Goal: Task Accomplishment & Management: Use online tool/utility

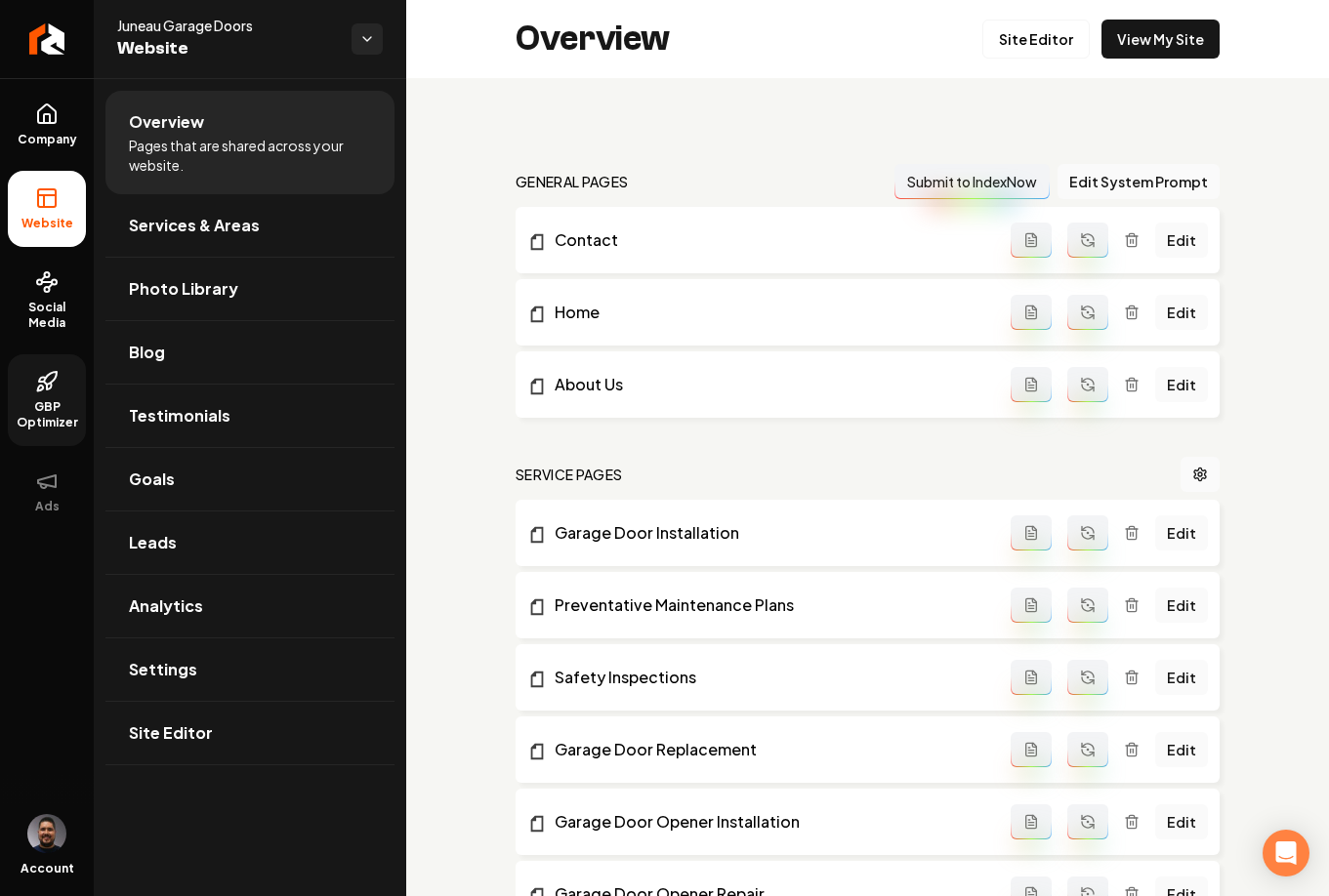
click at [48, 390] on icon at bounding box center [47, 381] width 24 height 24
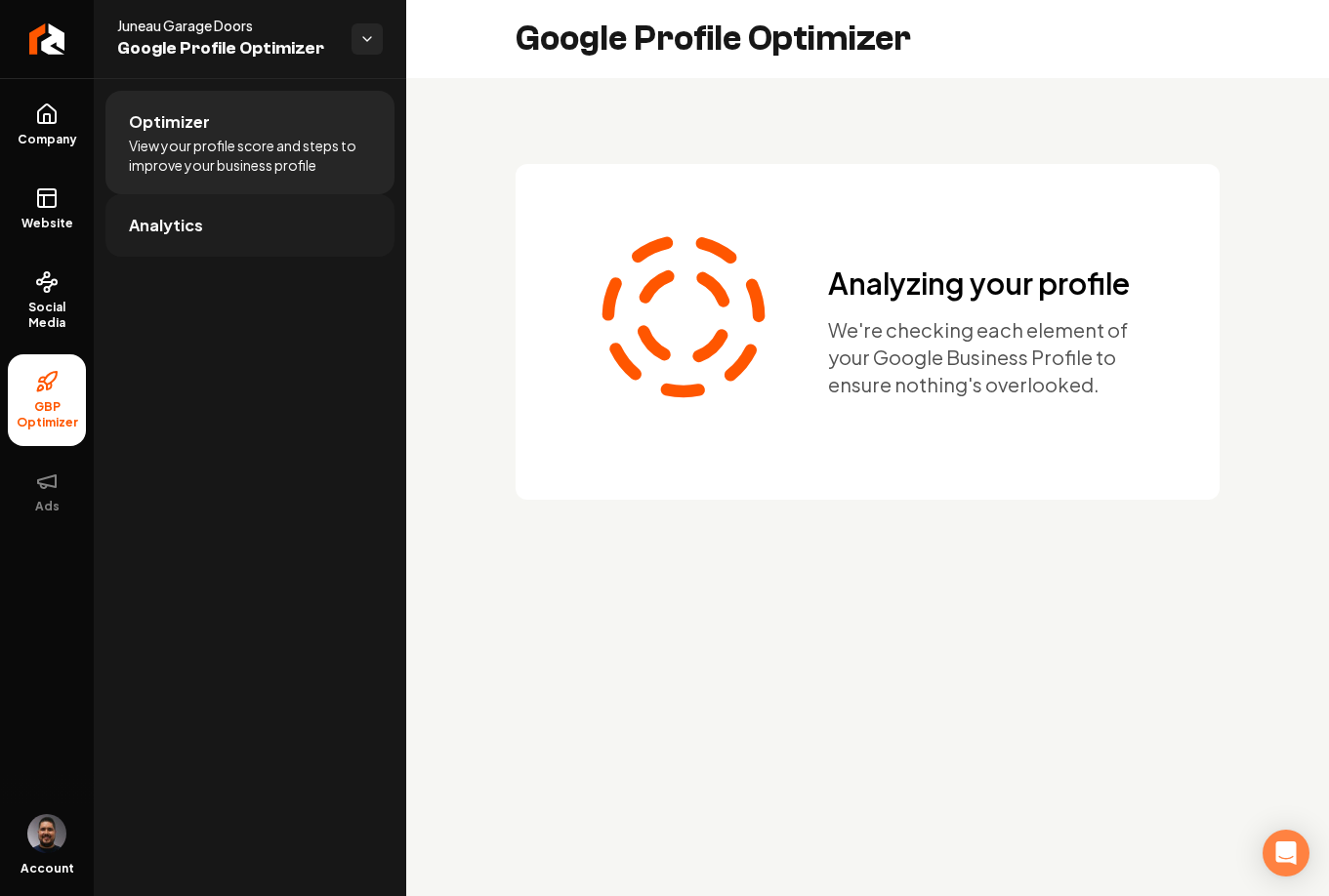
click at [212, 225] on link "Analytics" at bounding box center [250, 225] width 289 height 62
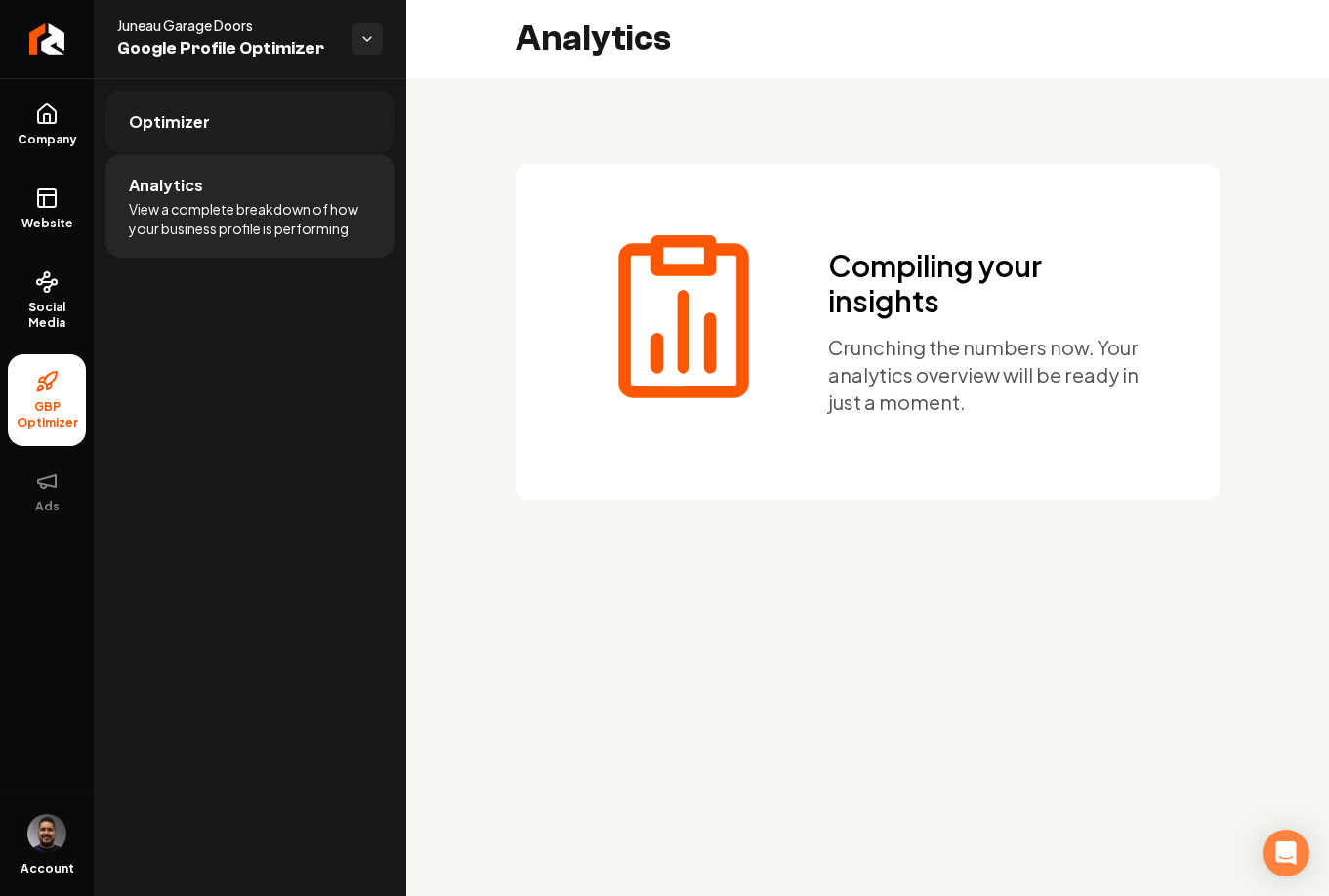
click at [224, 126] on link "Optimizer" at bounding box center [250, 122] width 289 height 62
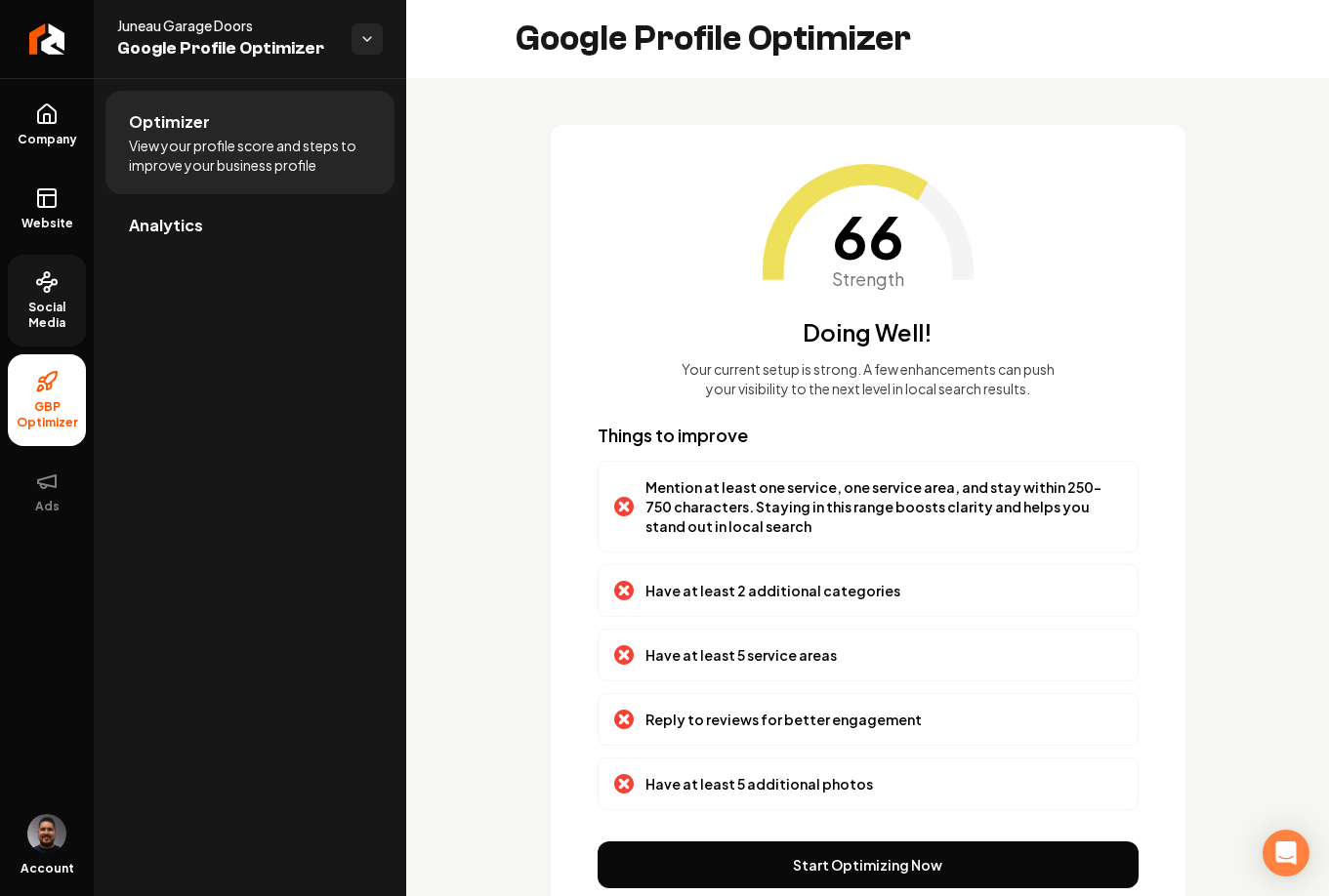
click at [50, 279] on icon at bounding box center [47, 283] width 24 height 24
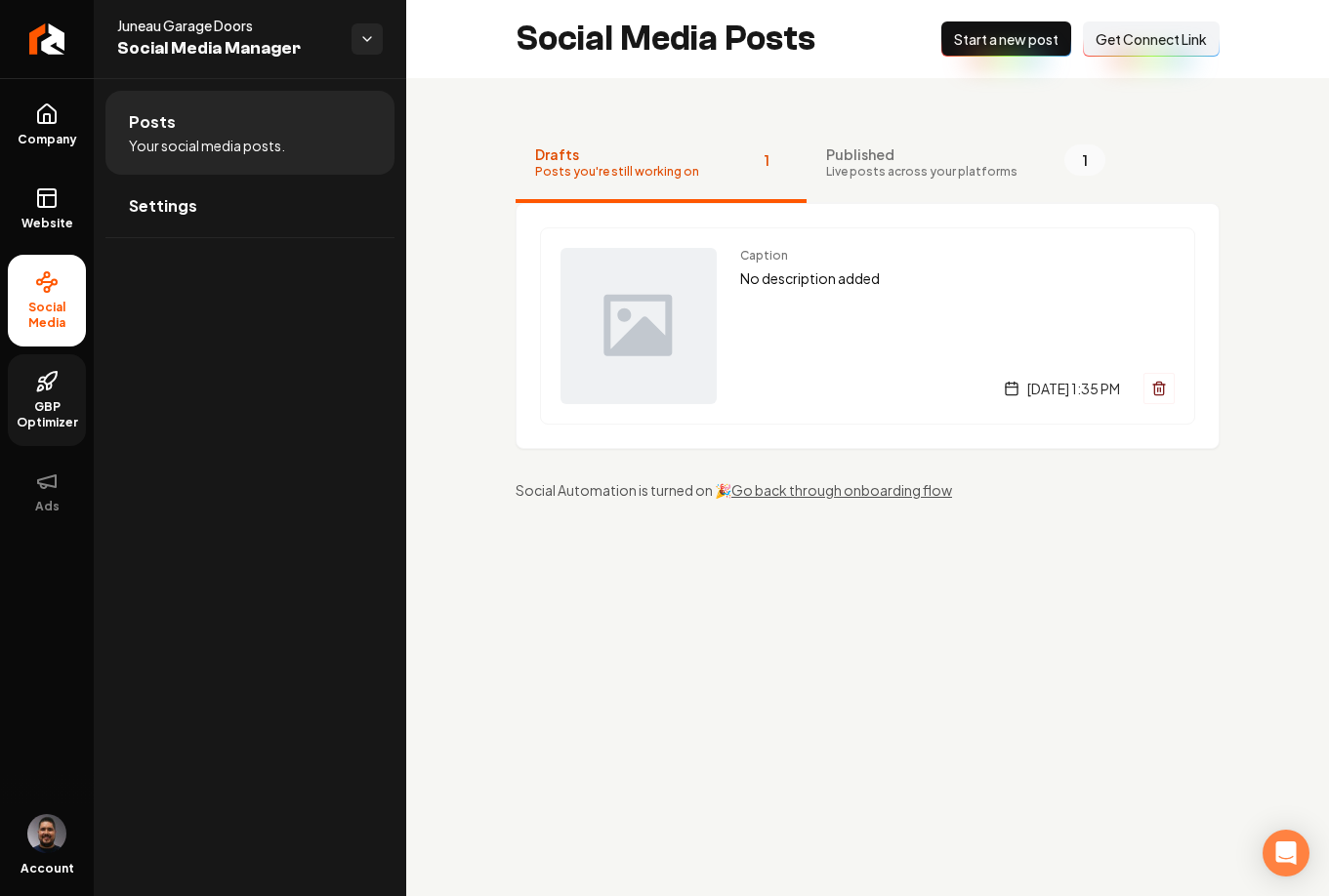
click at [1132, 35] on span "Get Connect Link" at bounding box center [1151, 40] width 112 height 20
click at [989, 44] on span "Start a new post" at bounding box center [1006, 40] width 105 height 20
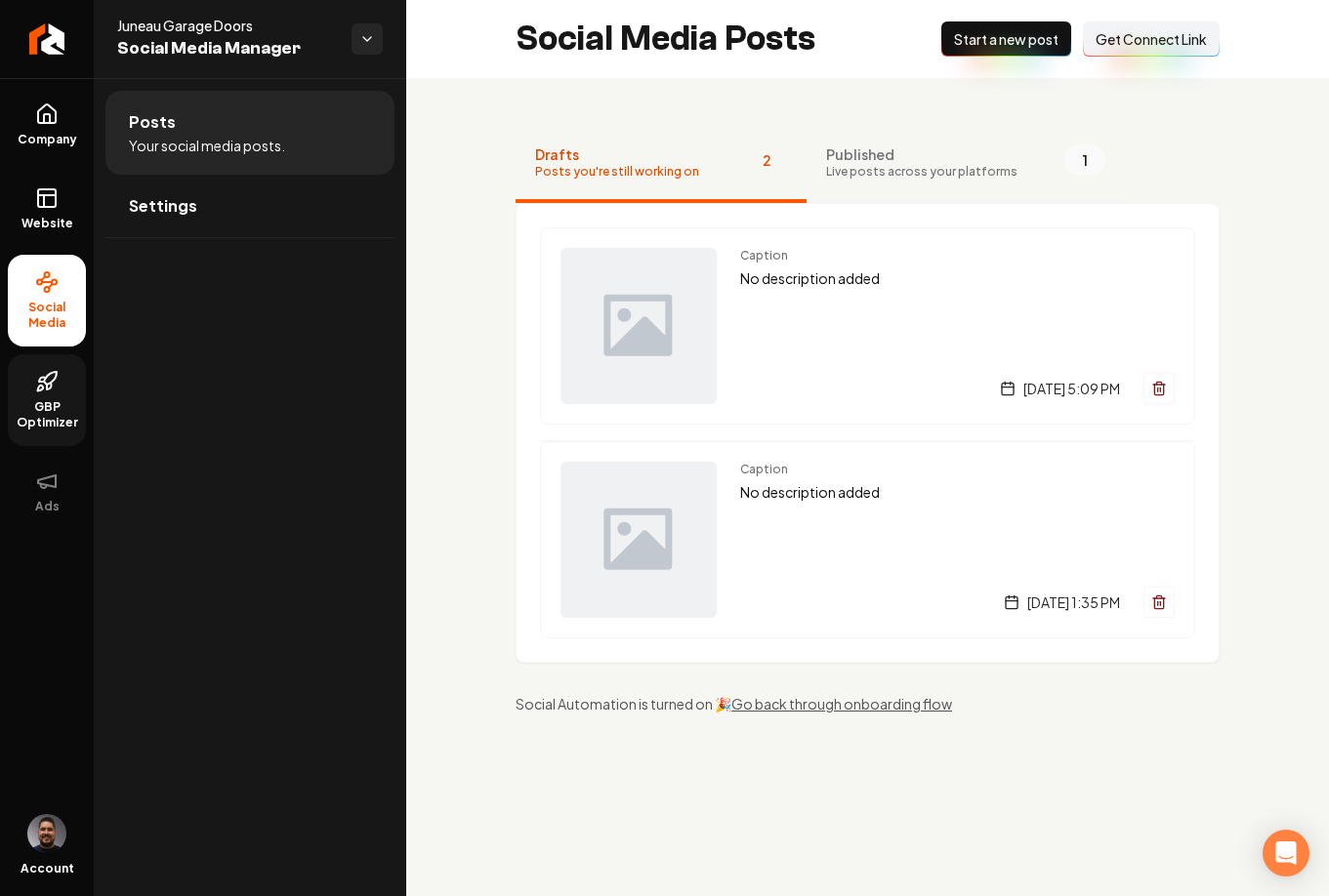
click at [826, 144] on span "Published" at bounding box center [922, 154] width 192 height 20
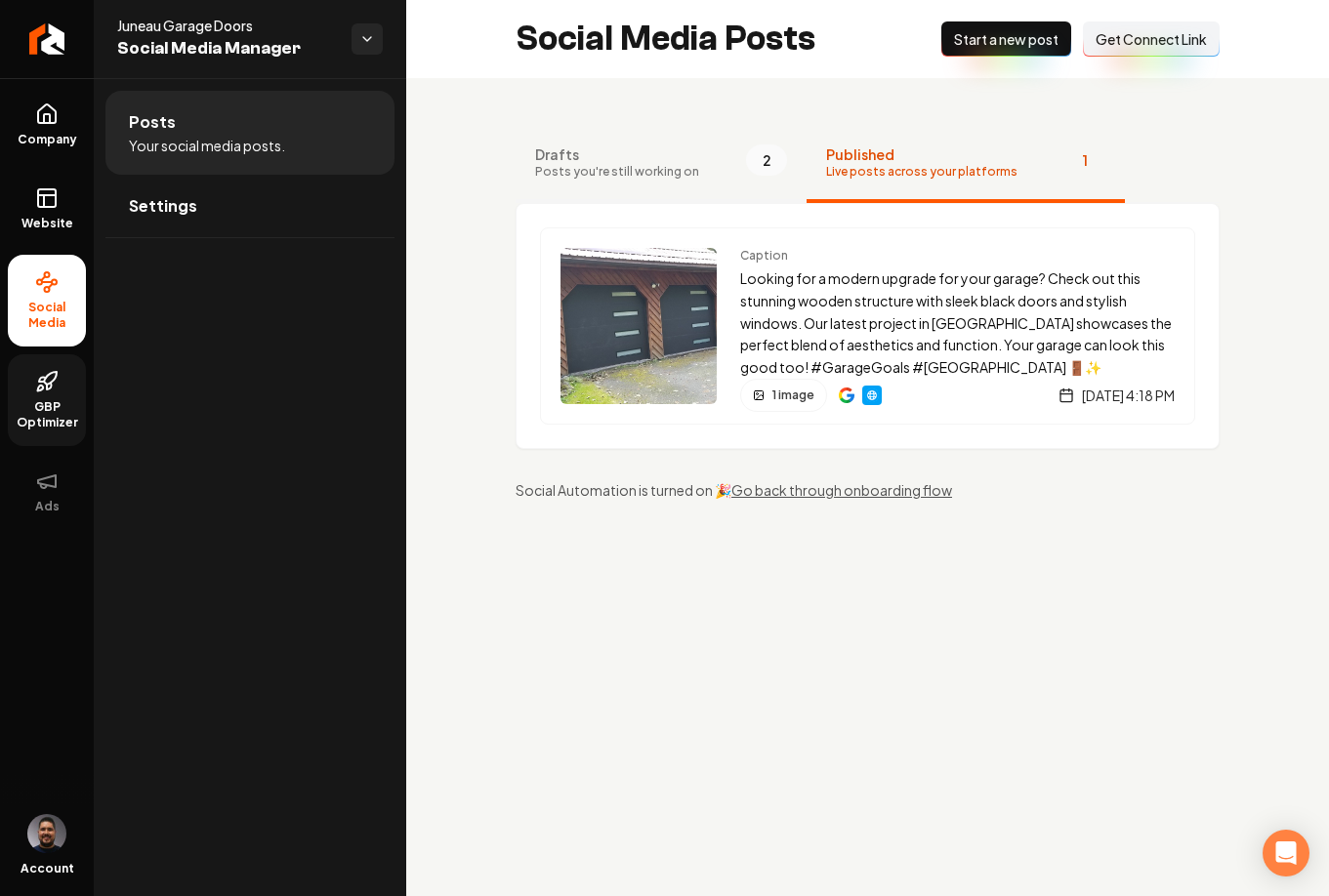
click at [661, 179] on span "Posts you're still working on" at bounding box center [617, 172] width 164 height 16
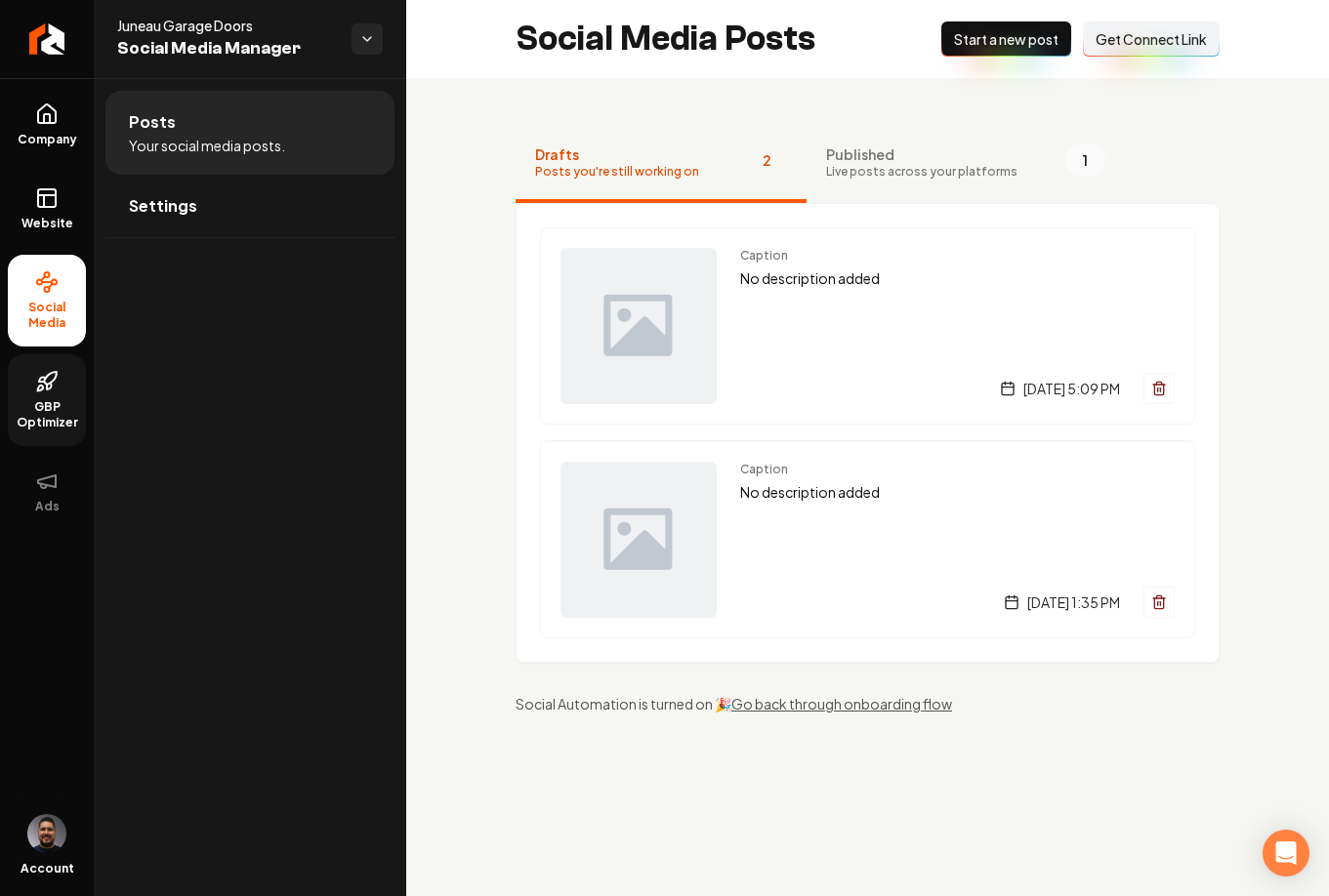
click at [651, 115] on div "Drafts Posts you're still working on 2 Published Live posts across your platfor…" at bounding box center [868, 419] width 923 height 683
click at [856, 162] on span "Published" at bounding box center [922, 154] width 192 height 20
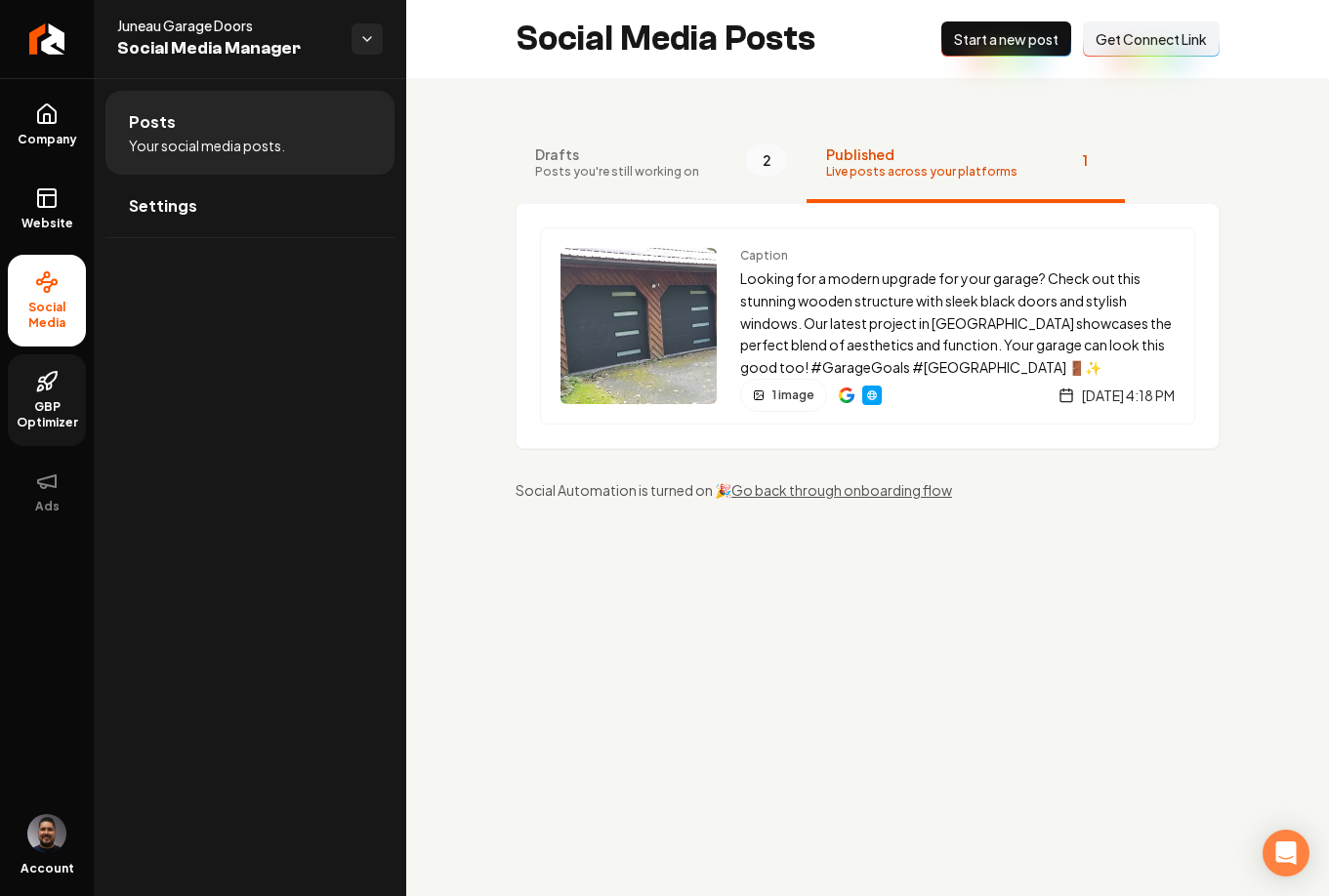
click at [687, 167] on span "Posts you're still working on" at bounding box center [617, 172] width 164 height 16
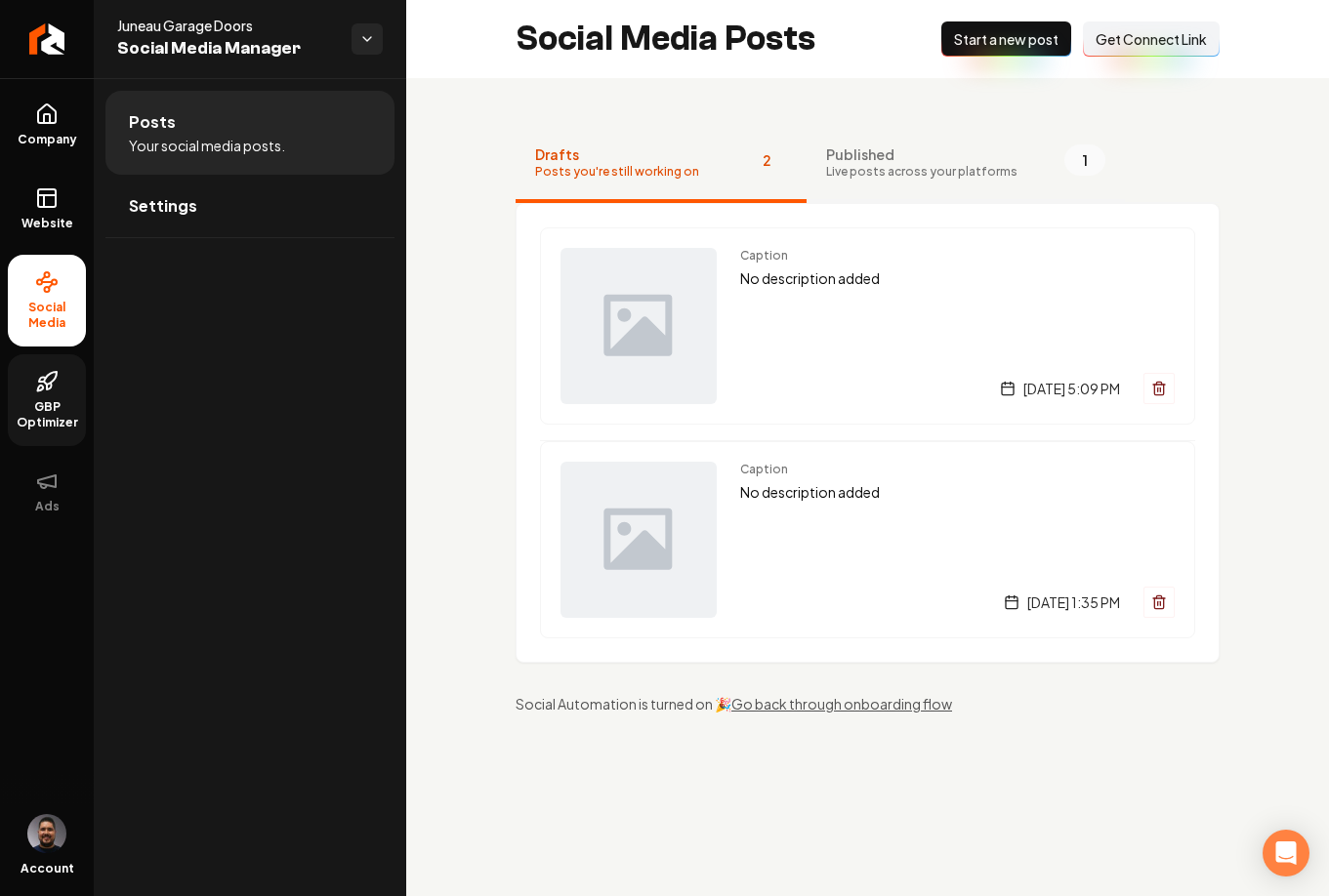
click at [940, 166] on span "Live posts across your platforms" at bounding box center [922, 172] width 192 height 16
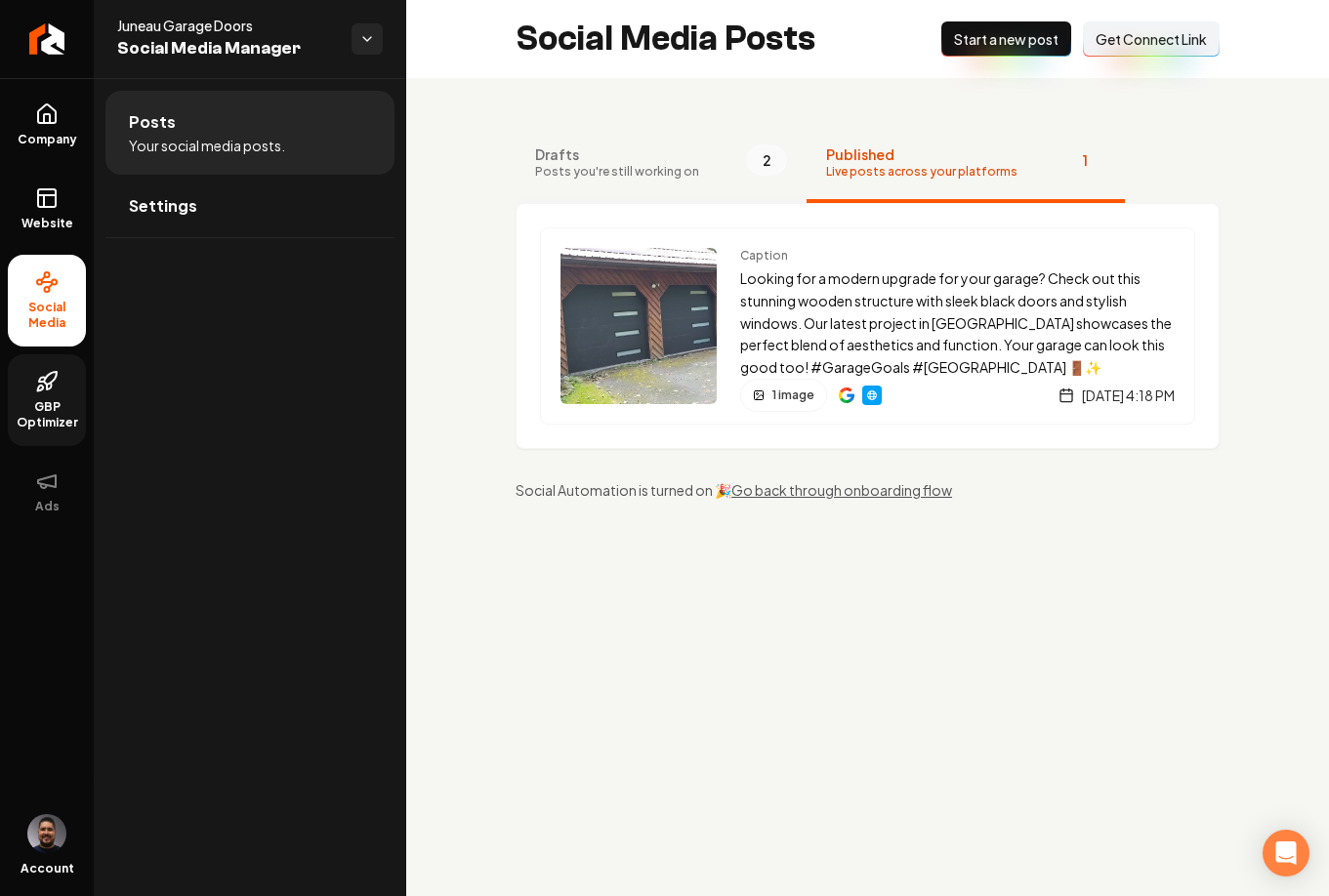
click at [572, 183] on button "Drafts Posts you're still working on 2" at bounding box center [661, 163] width 291 height 78
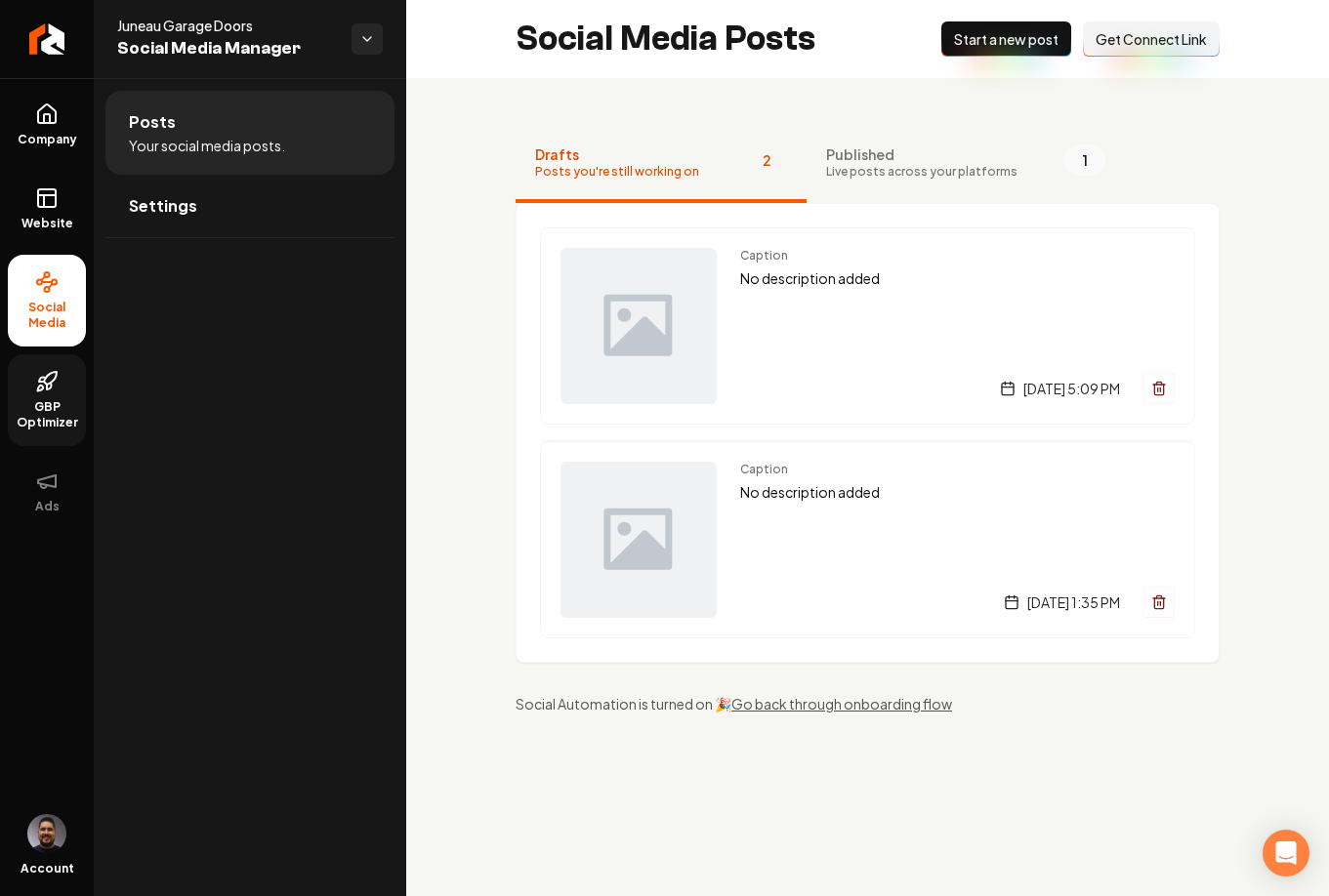
click at [462, 439] on div "Drafts Posts you're still working on 2 Published Live posts across your platfor…" at bounding box center [868, 419] width 923 height 683
click at [817, 327] on div "Caption No description added Wednesday, September 17, 2025 | 5:09 PM" at bounding box center [957, 326] width 435 height 156
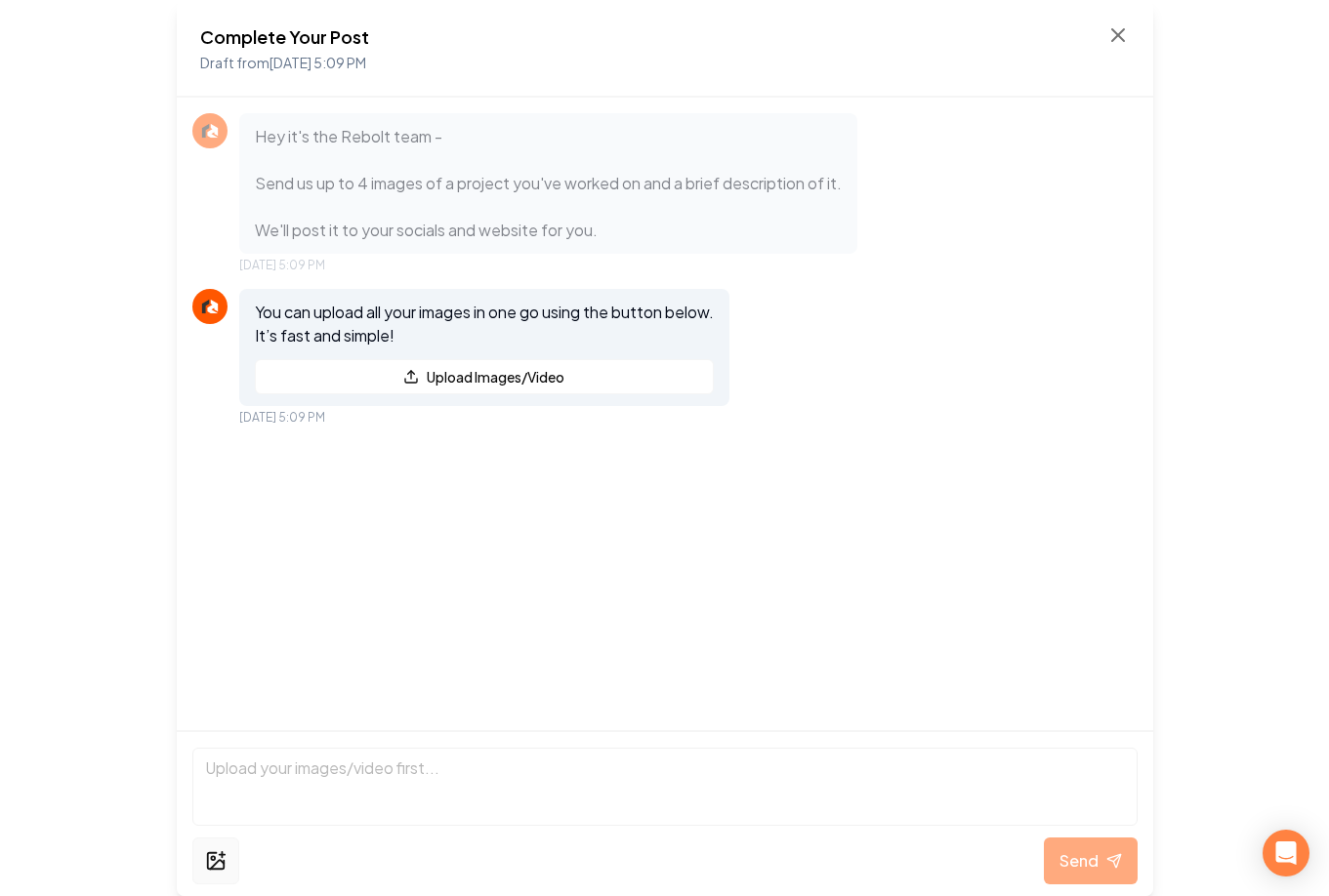
click at [223, 858] on icon at bounding box center [215, 861] width 22 height 24
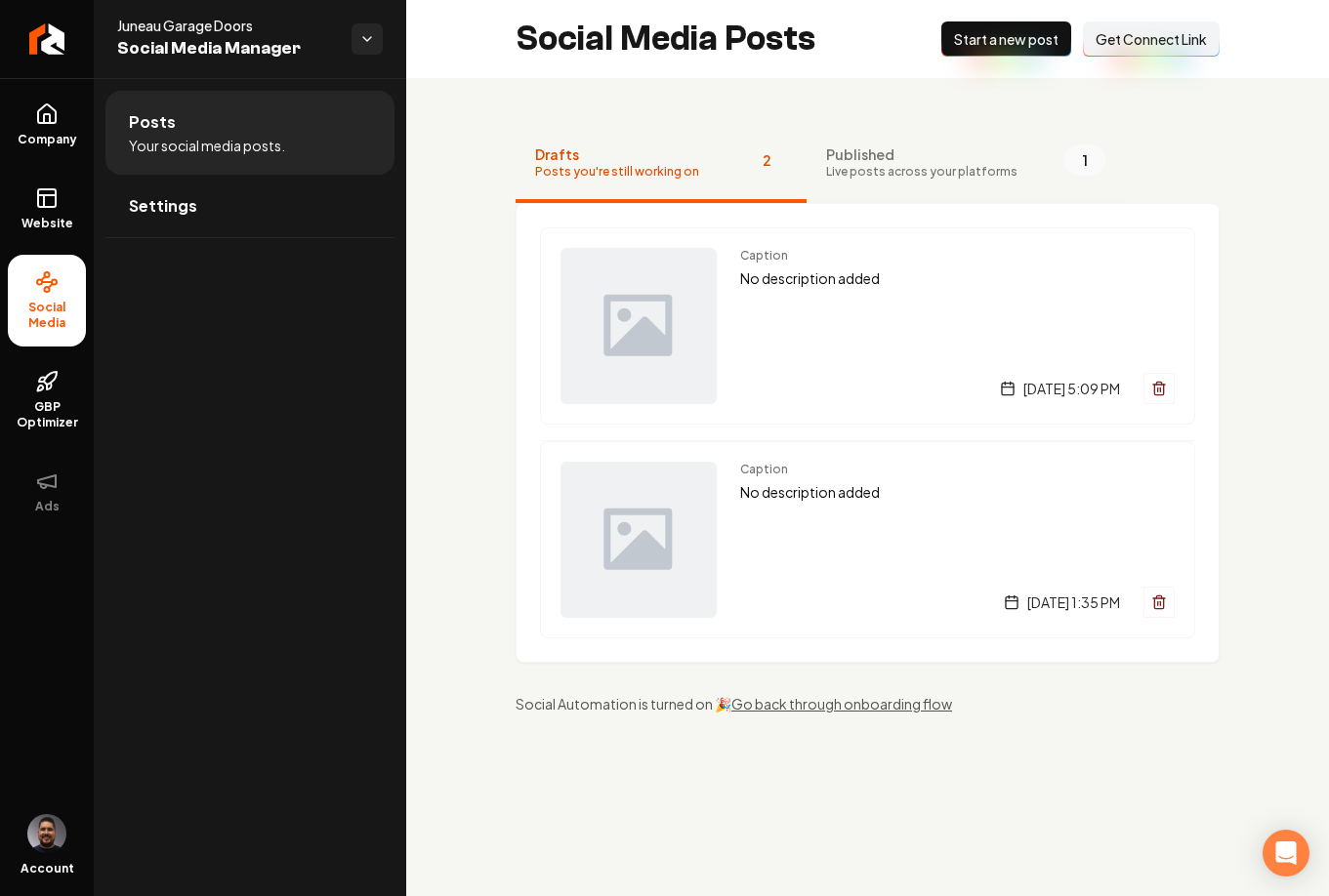
click at [835, 171] on span "Live posts across your platforms" at bounding box center [922, 172] width 192 height 16
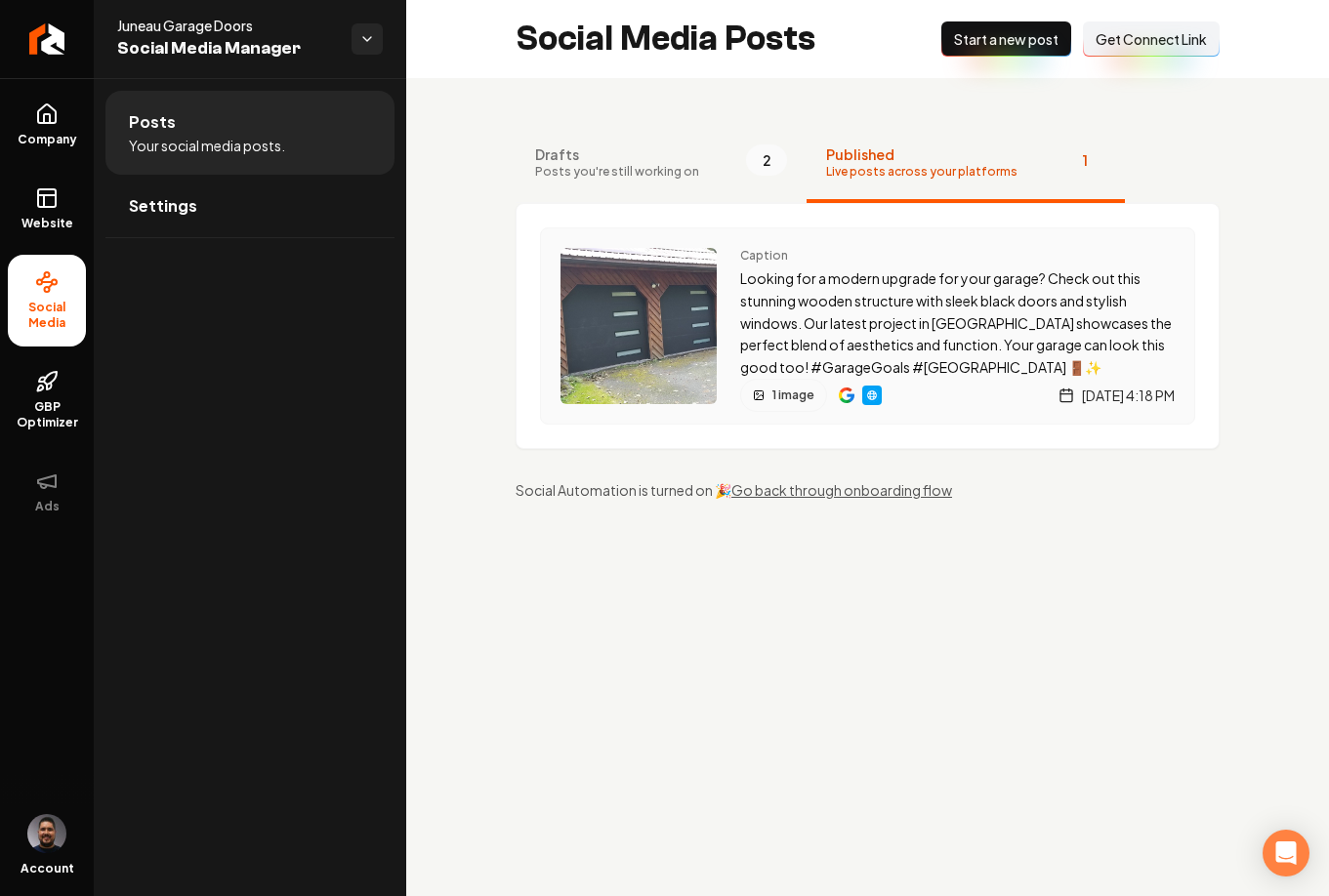
click at [816, 294] on p "Looking for a modern upgrade for your garage? Check out this stunning wooden st…" at bounding box center [957, 323] width 435 height 112
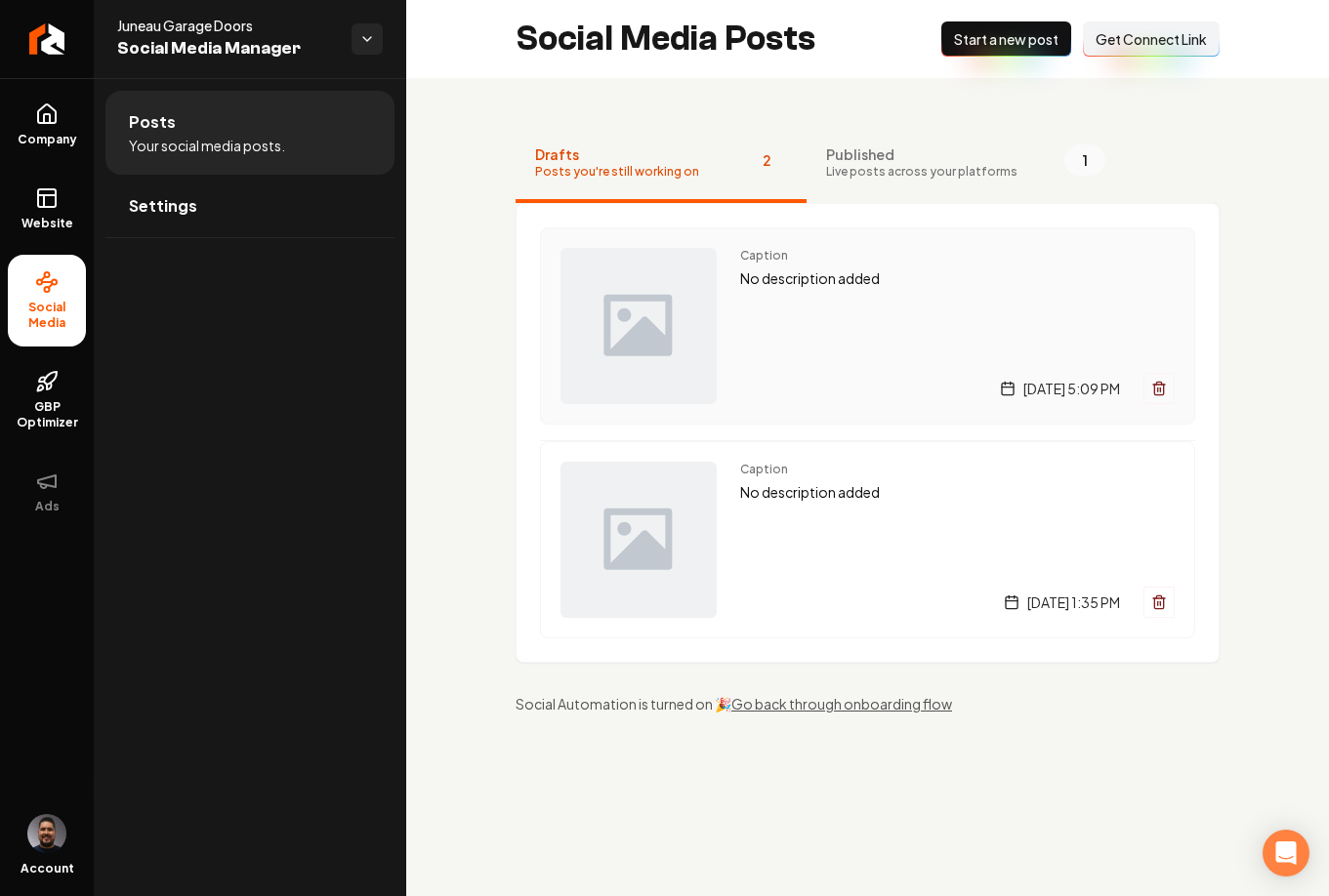
click at [925, 327] on div "Caption No description added Wednesday, September 17, 2025 | 5:09 PM" at bounding box center [957, 326] width 435 height 156
click at [228, 207] on link "Settings" at bounding box center [250, 205] width 289 height 62
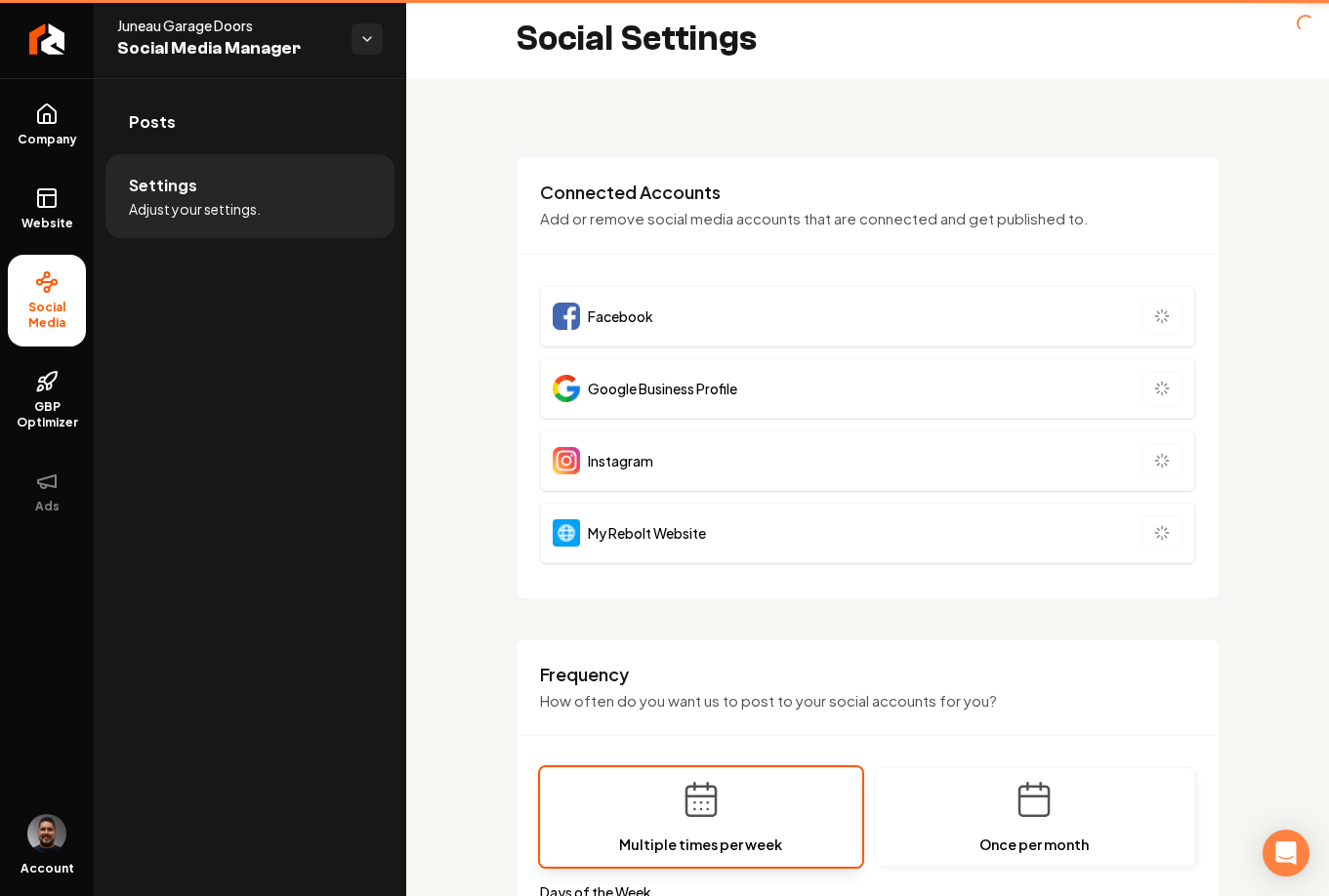
type input "**********"
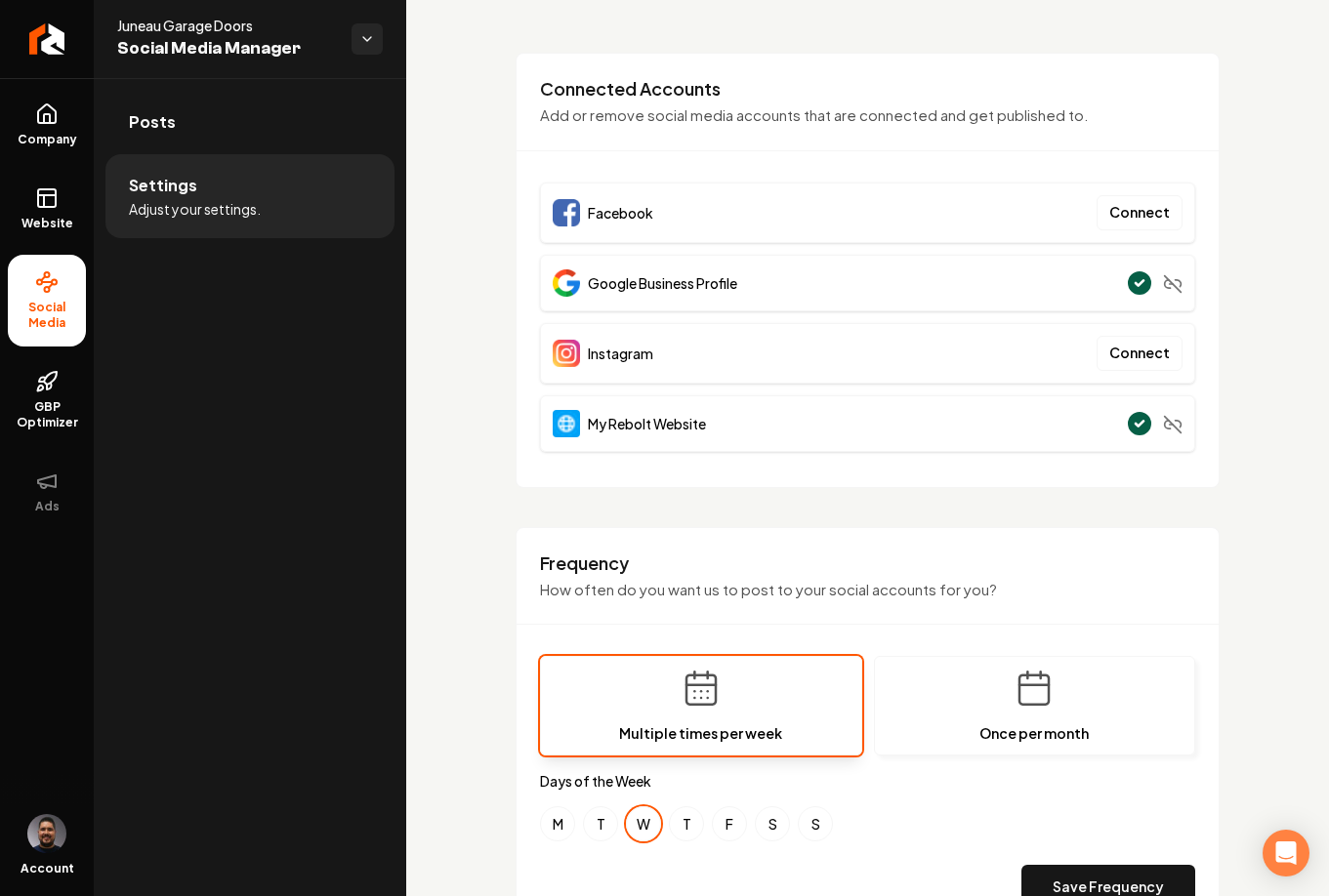
scroll to position [125, 0]
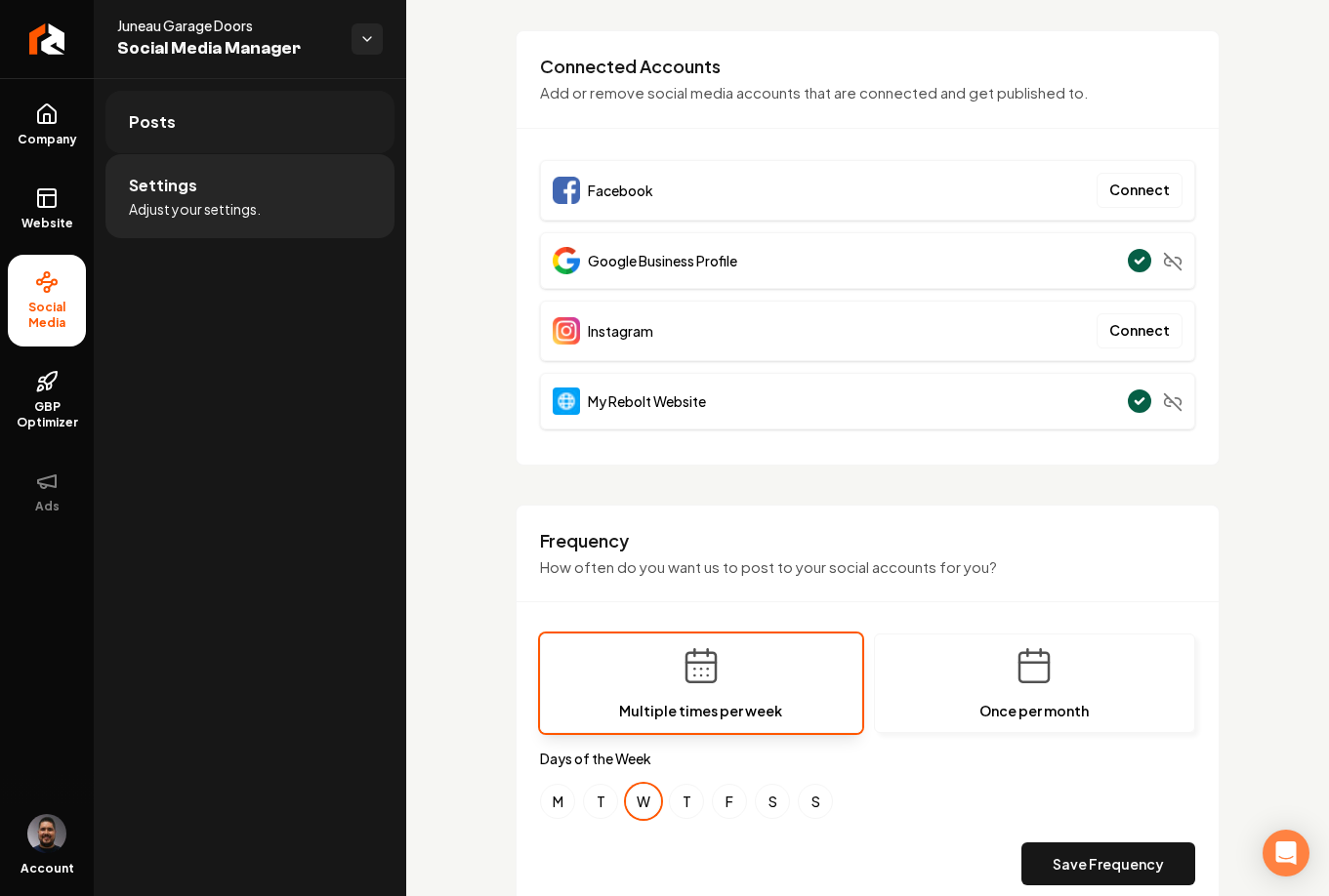
click at [229, 132] on link "Posts" at bounding box center [250, 122] width 289 height 62
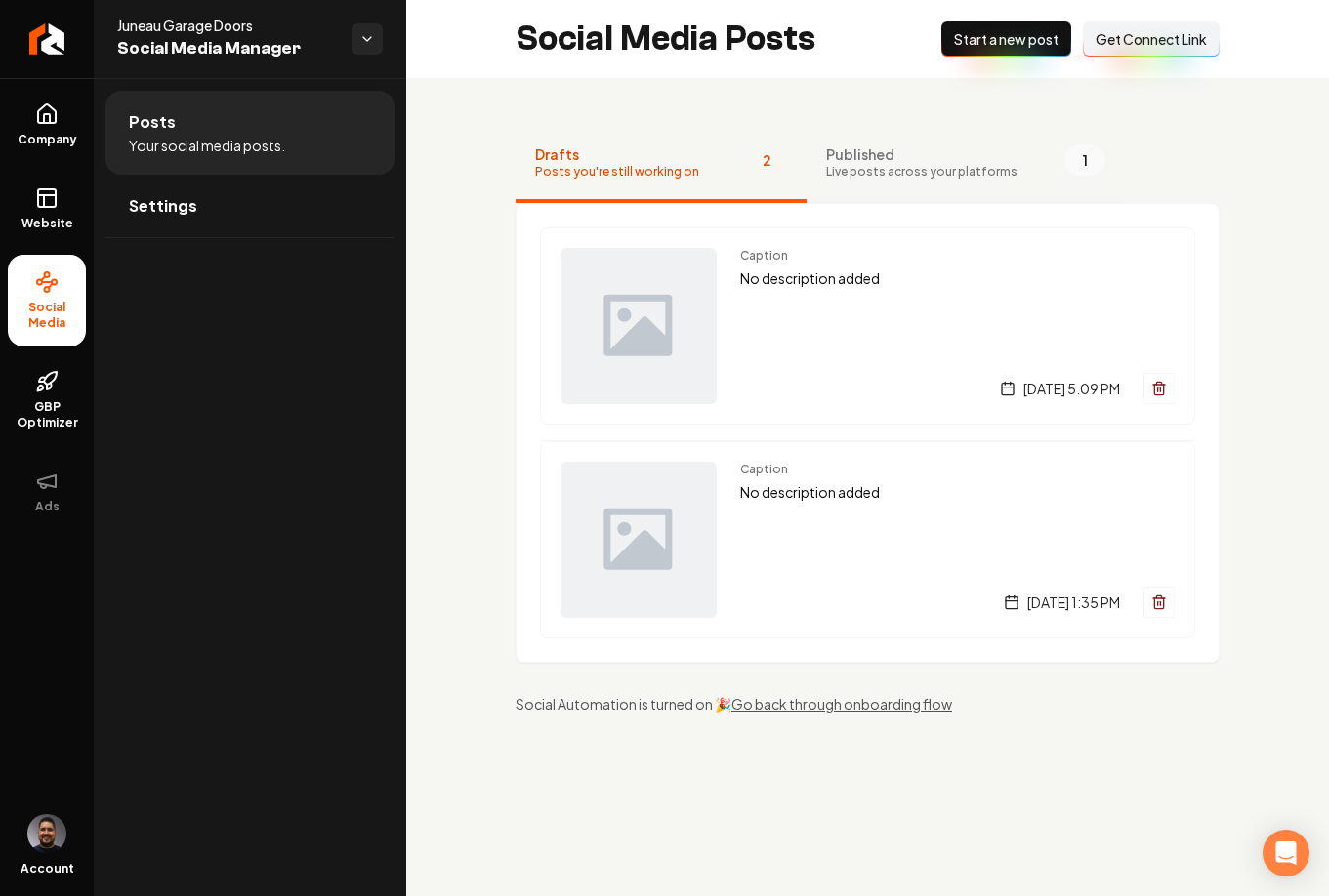
click at [1065, 157] on span "1" at bounding box center [1084, 160] width 41 height 32
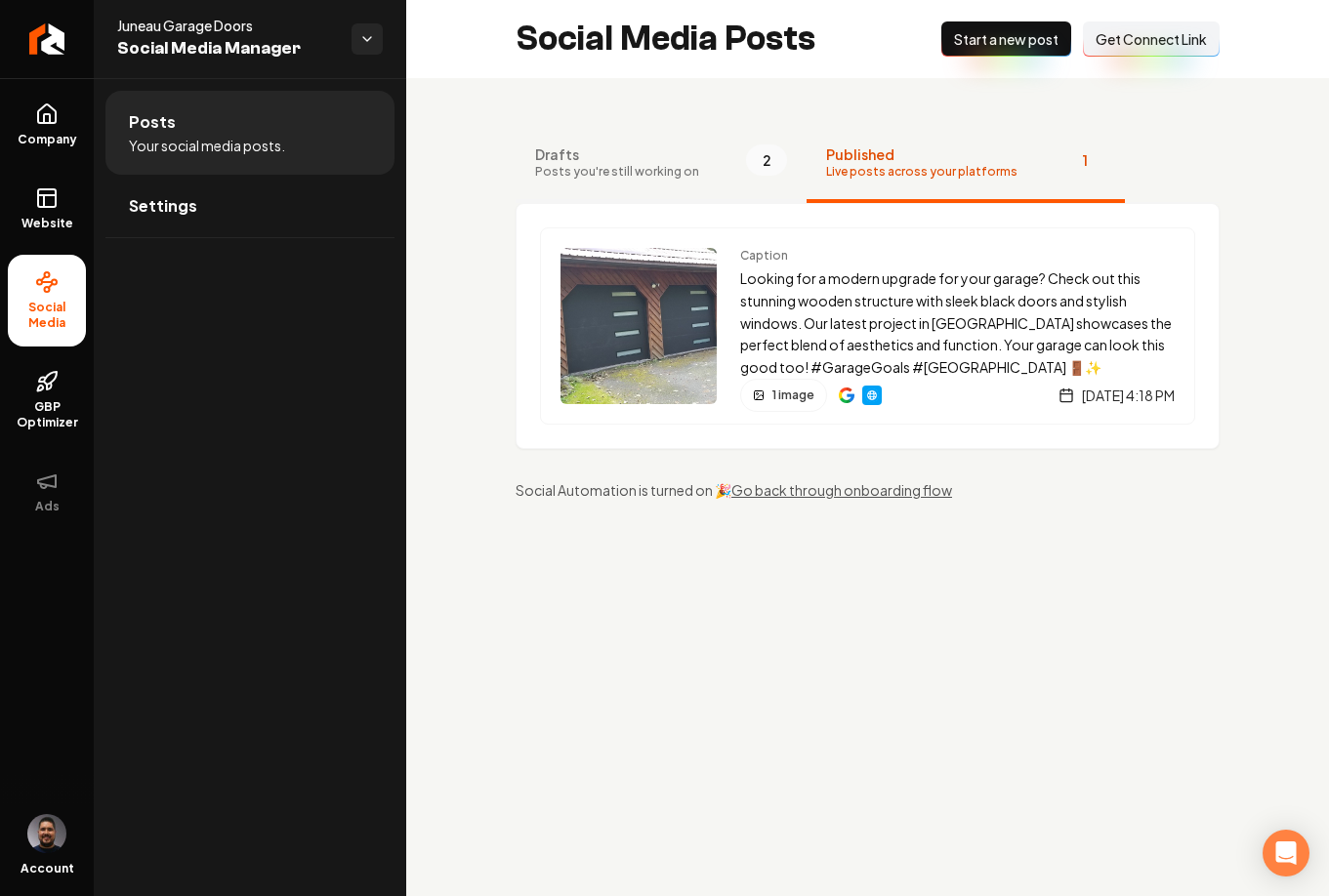
click at [727, 163] on button "Drafts Posts you're still working on 2" at bounding box center [661, 163] width 291 height 78
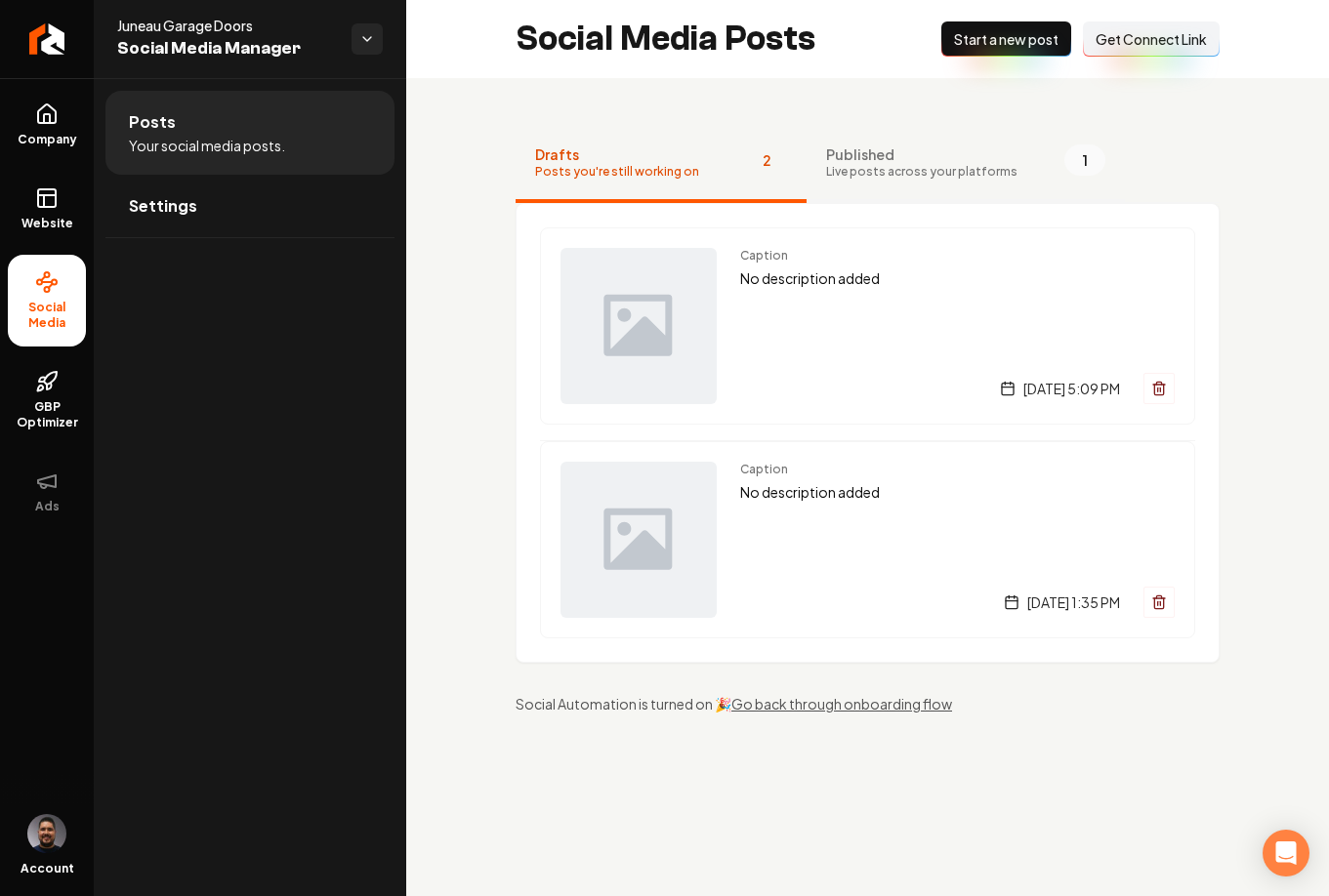
click at [879, 161] on span "Published" at bounding box center [922, 154] width 192 height 20
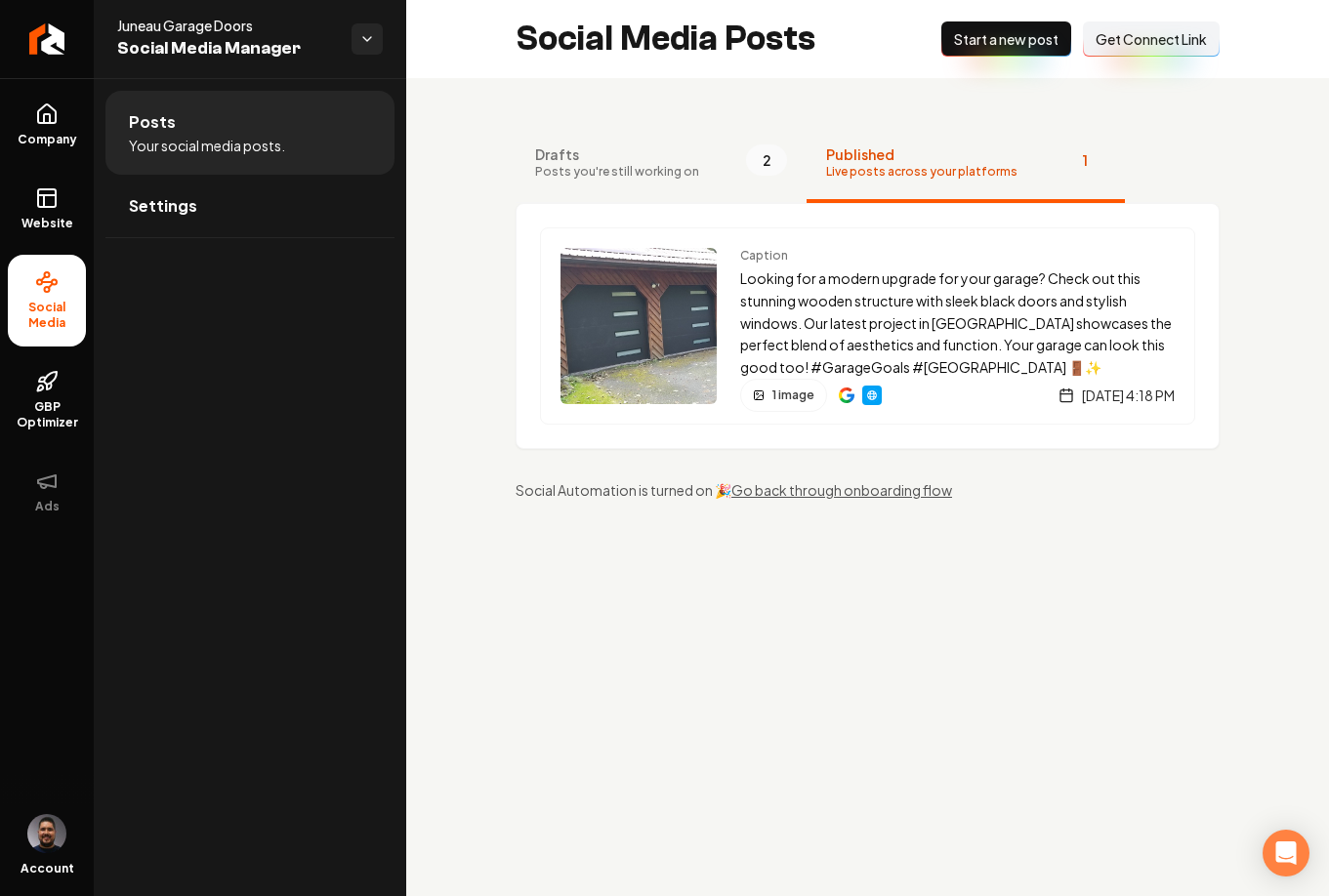
click at [1162, 204] on div "Caption Looking for a modern upgrade for your garage? Check out this stunning w…" at bounding box center [868, 326] width 704 height 246
click at [590, 157] on span "Drafts" at bounding box center [617, 154] width 164 height 20
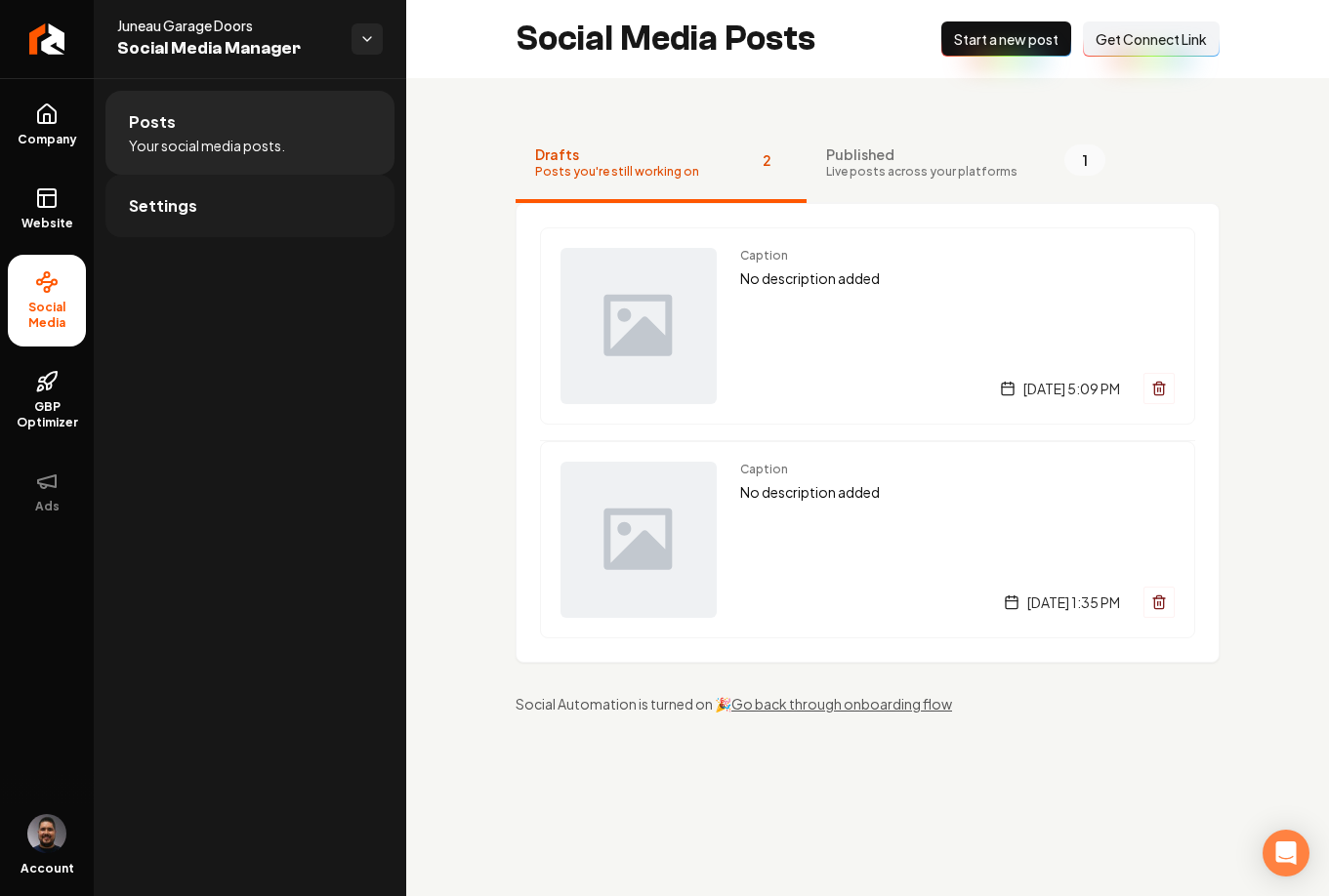
click at [204, 205] on link "Settings" at bounding box center [250, 205] width 289 height 62
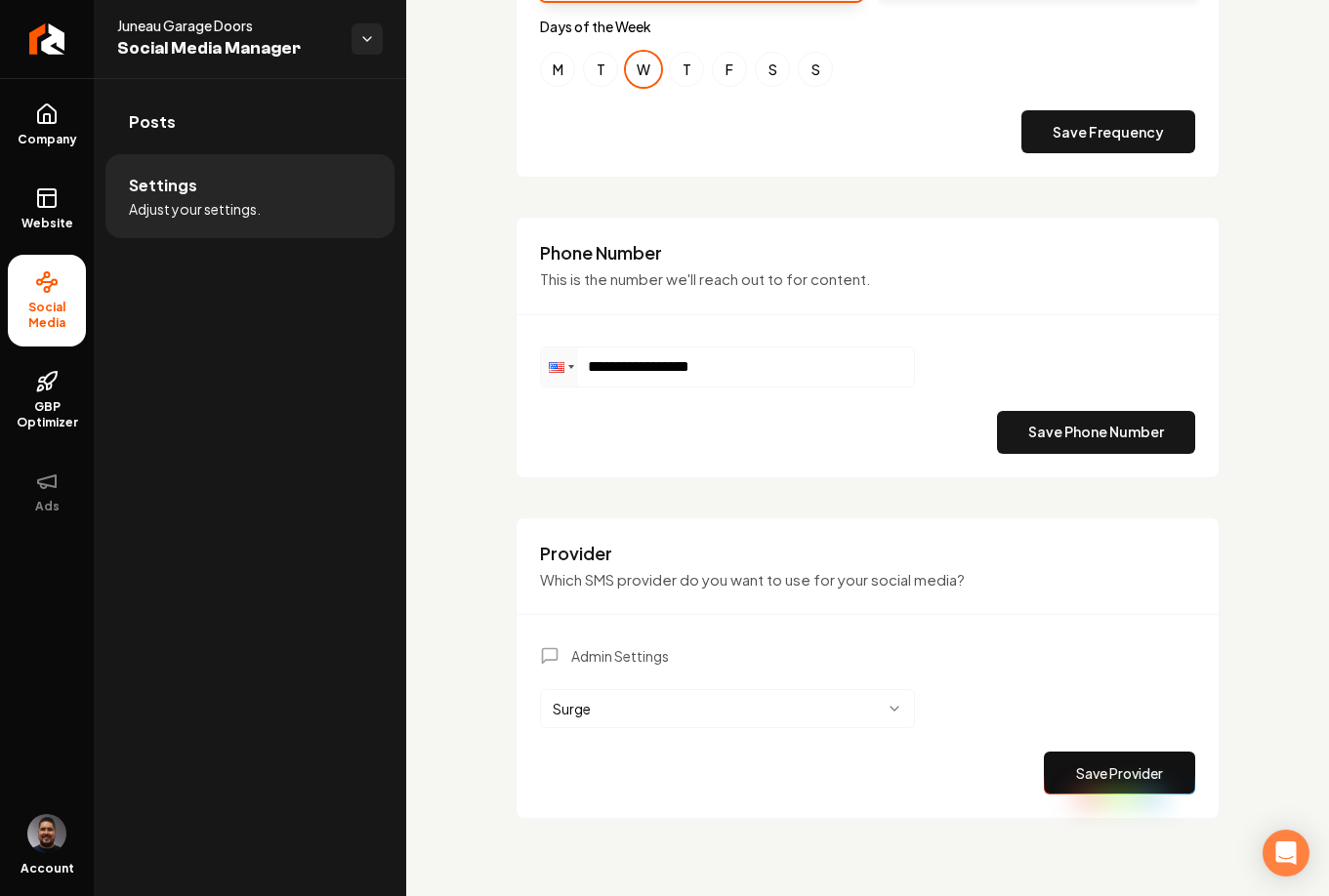
scroll to position [858, 0]
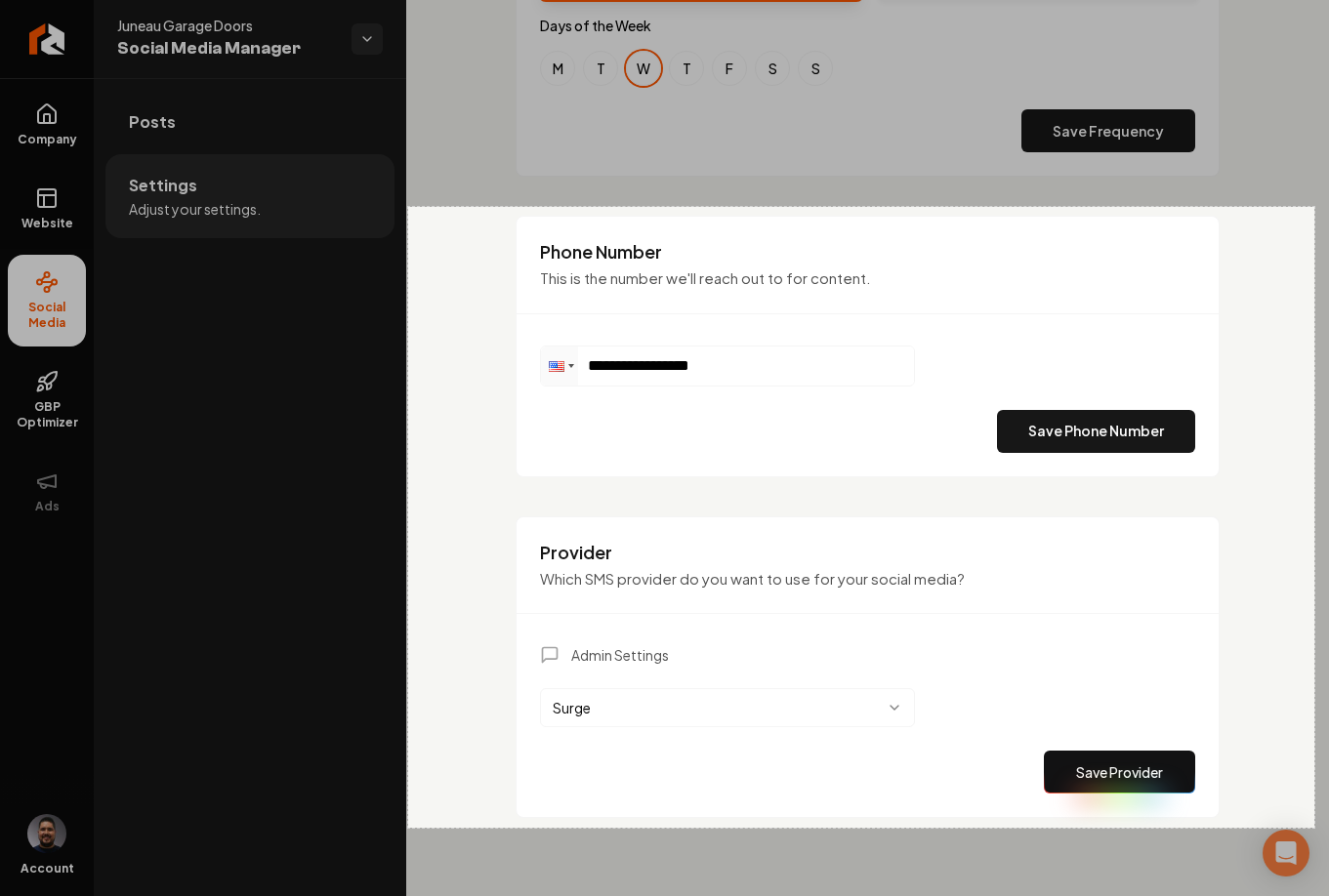
drag, startPoint x: 408, startPoint y: 206, endPoint x: 1315, endPoint y: 826, distance: 1098.7
click at [1314, 827] on div "928 X 636" at bounding box center [664, 448] width 1329 height 896
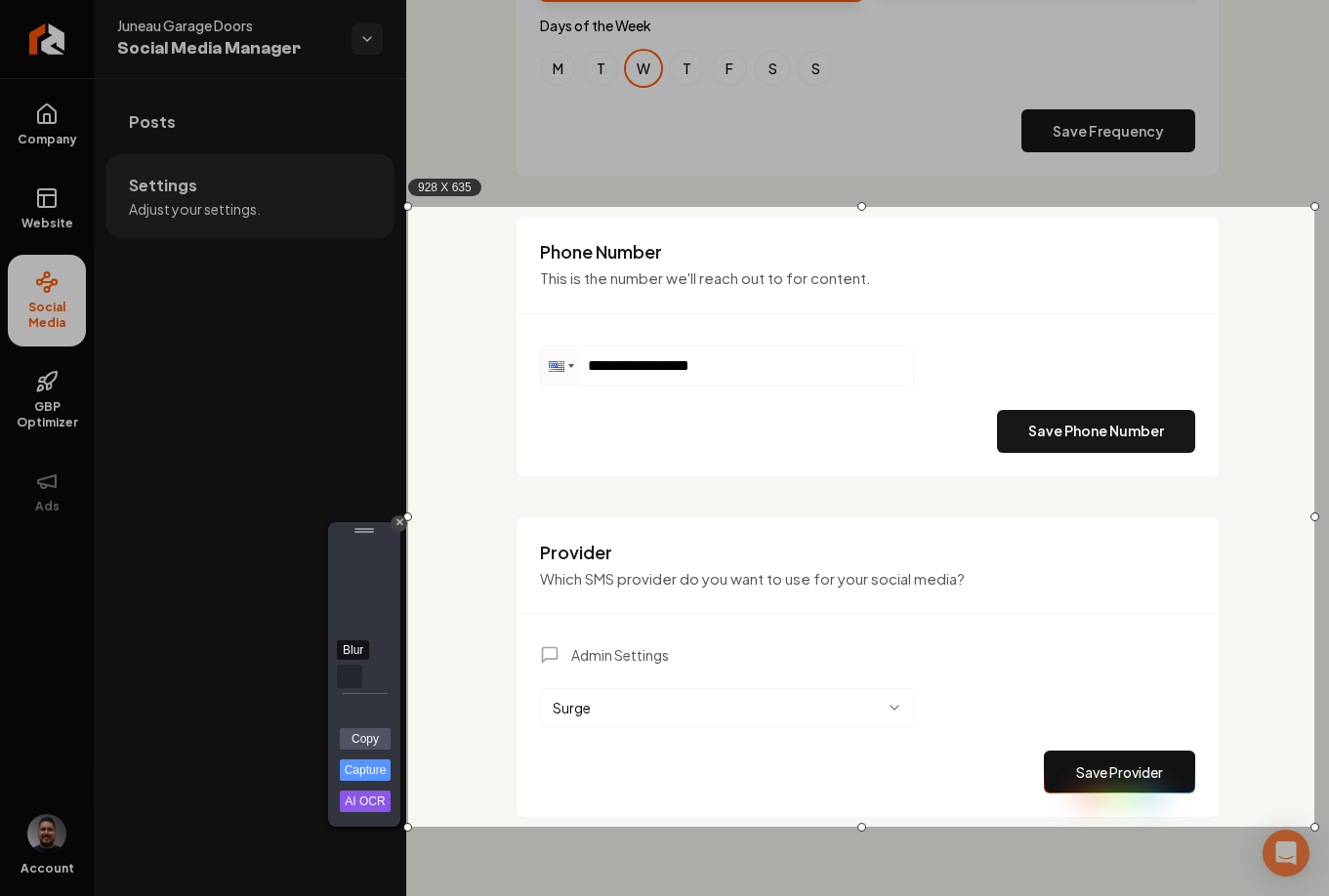
click at [346, 678] on div "Blur" at bounding box center [350, 677] width 26 height 24
click at [357, 772] on link "Capture" at bounding box center [365, 771] width 50 height 22
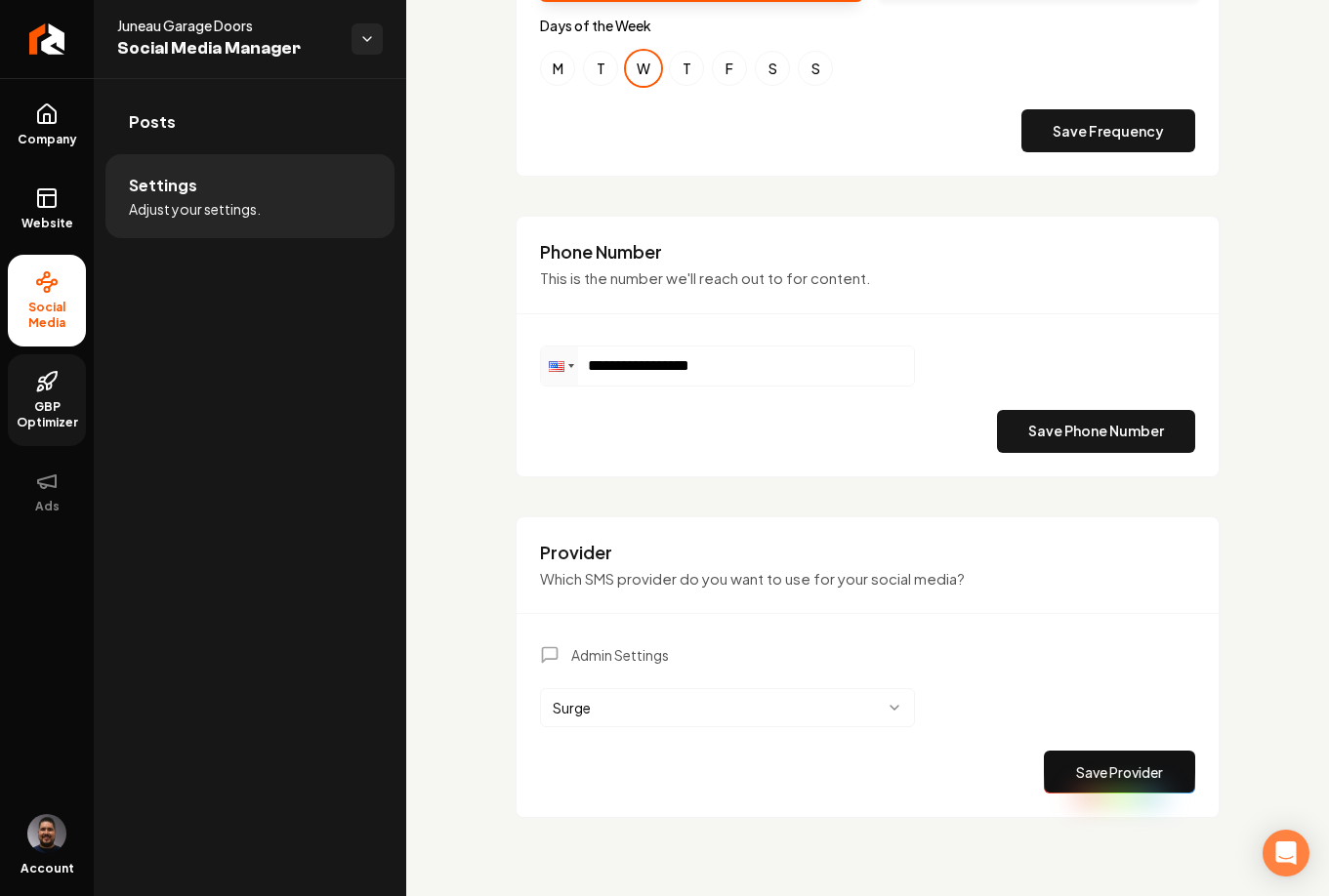
click at [50, 375] on icon at bounding box center [47, 381] width 24 height 24
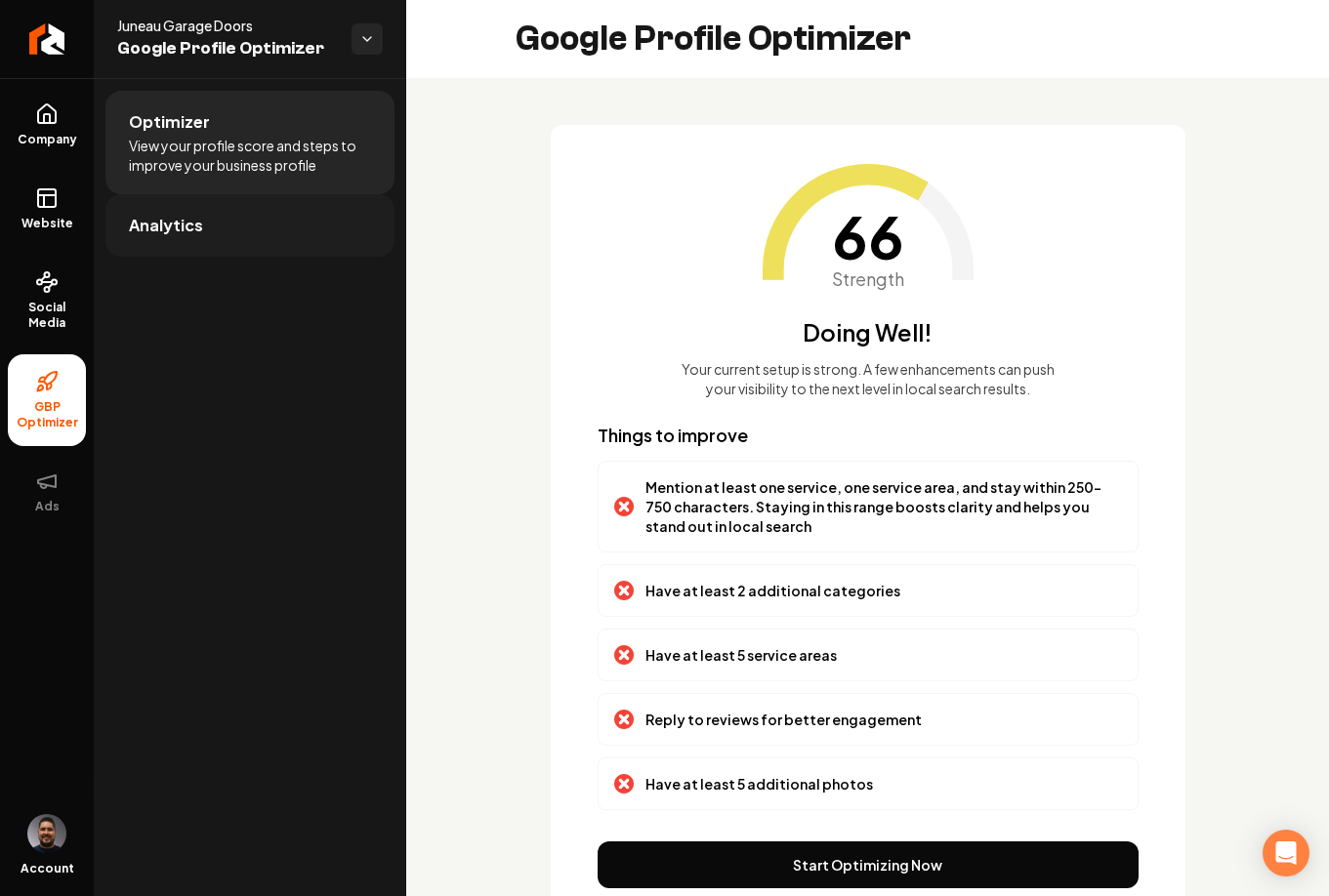
click at [190, 225] on span "Analytics" at bounding box center [165, 225] width 74 height 24
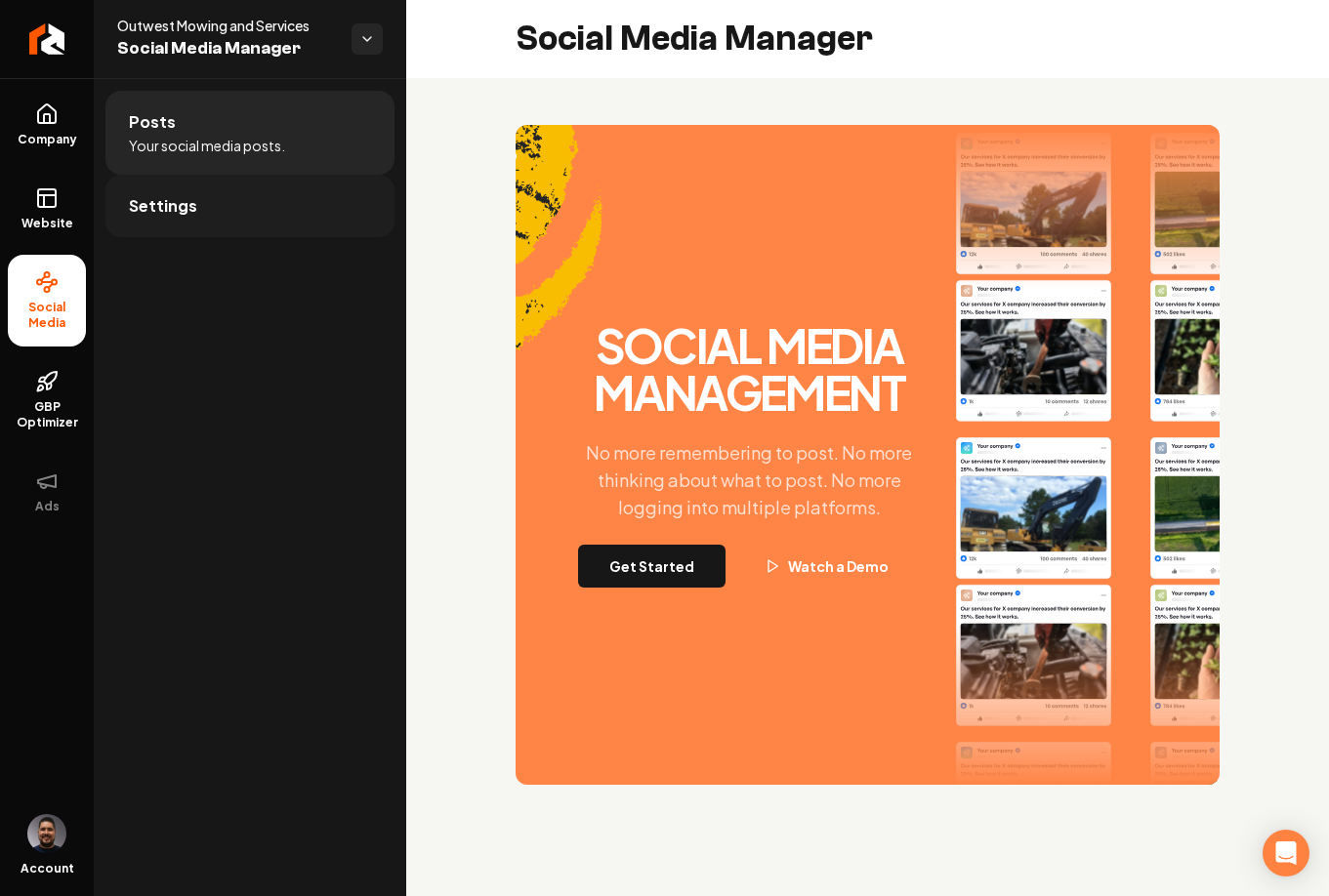
click at [192, 193] on link "Settings" at bounding box center [250, 205] width 289 height 62
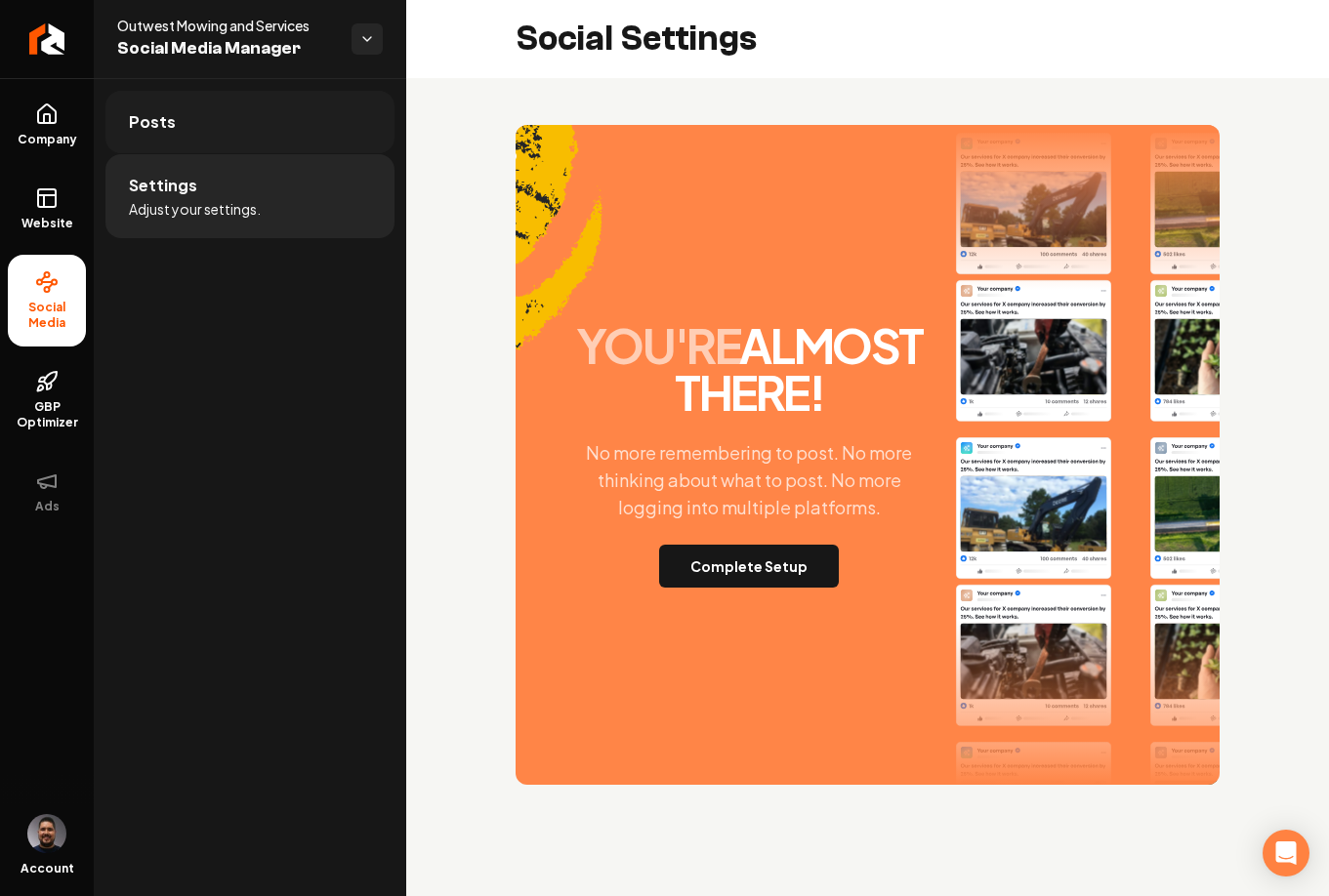
click at [205, 128] on link "Posts" at bounding box center [250, 122] width 289 height 62
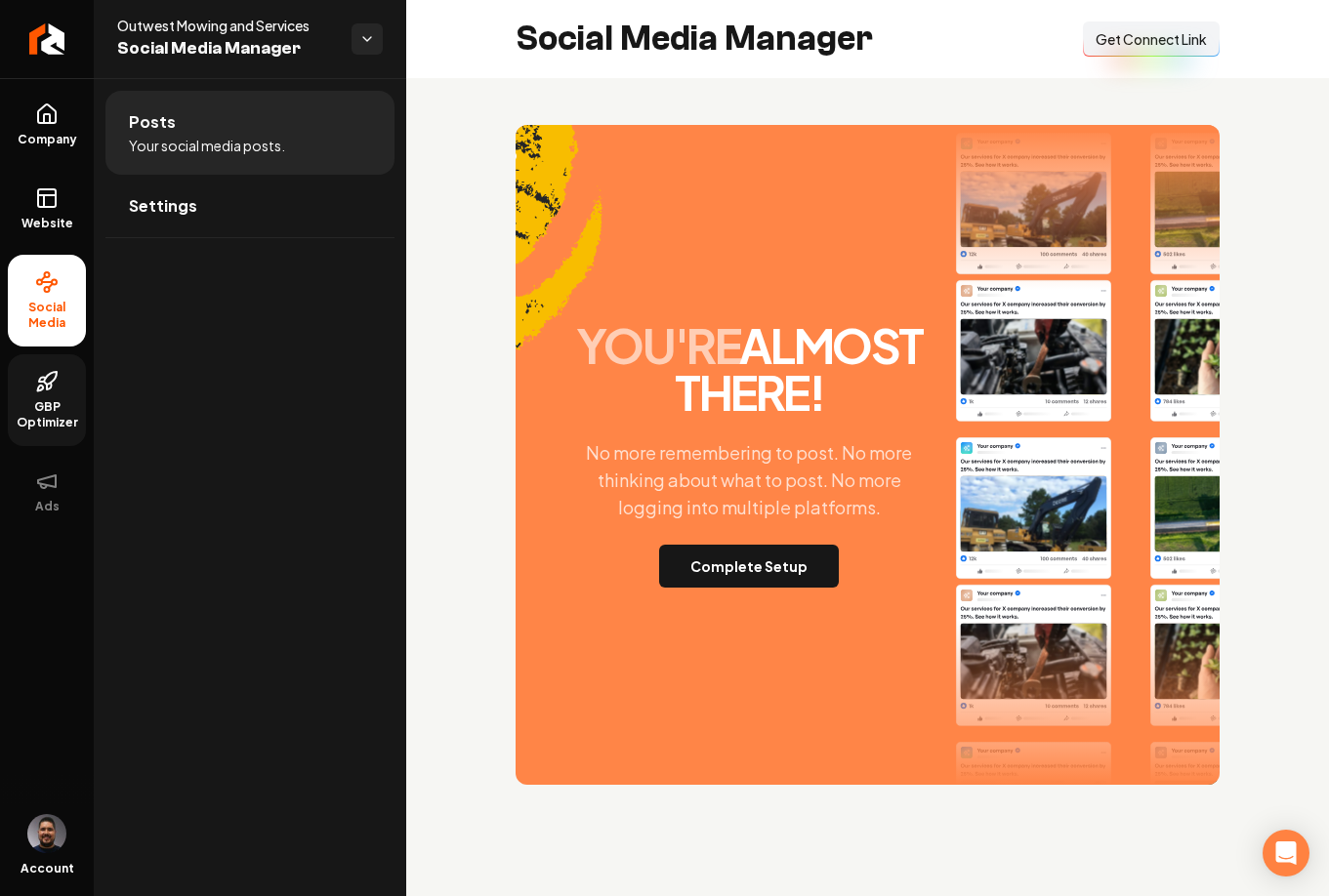
click at [62, 384] on link "GBP Optimizer" at bounding box center [46, 400] width 78 height 92
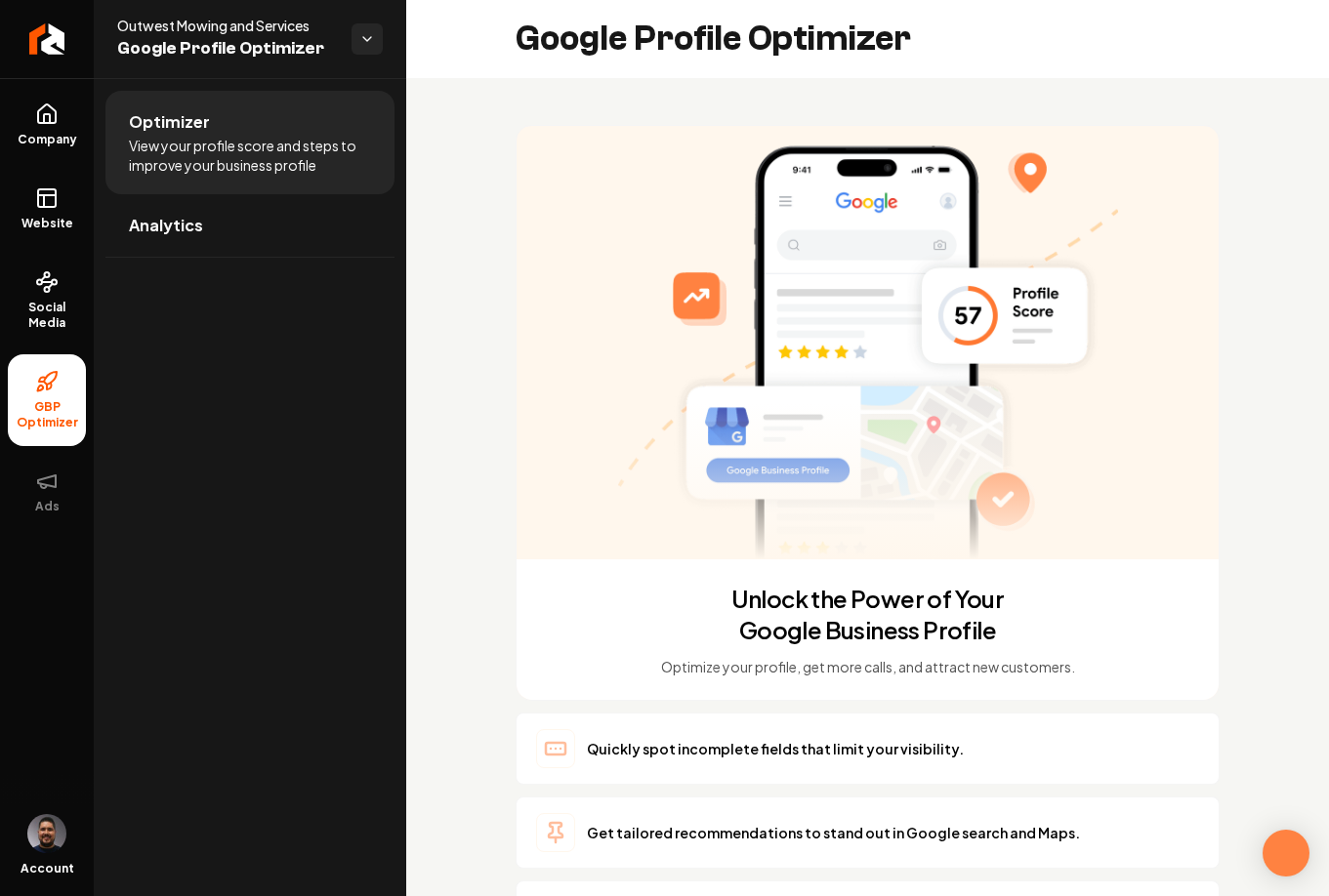
scroll to position [186, 0]
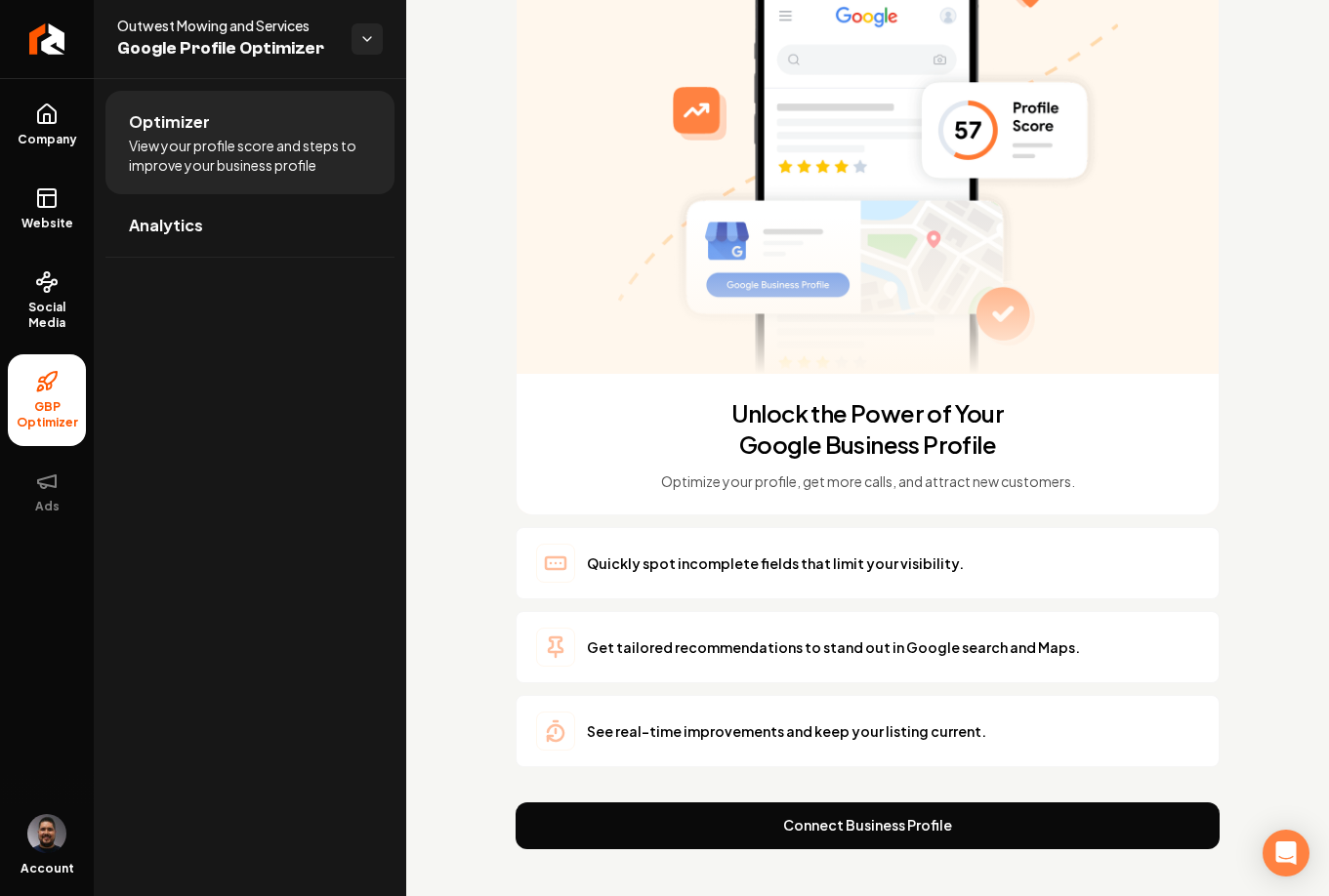
click at [448, 255] on div "Unlock the Power of Your Google Business Profile Optimize your profile, get mor…" at bounding box center [868, 394] width 923 height 1004
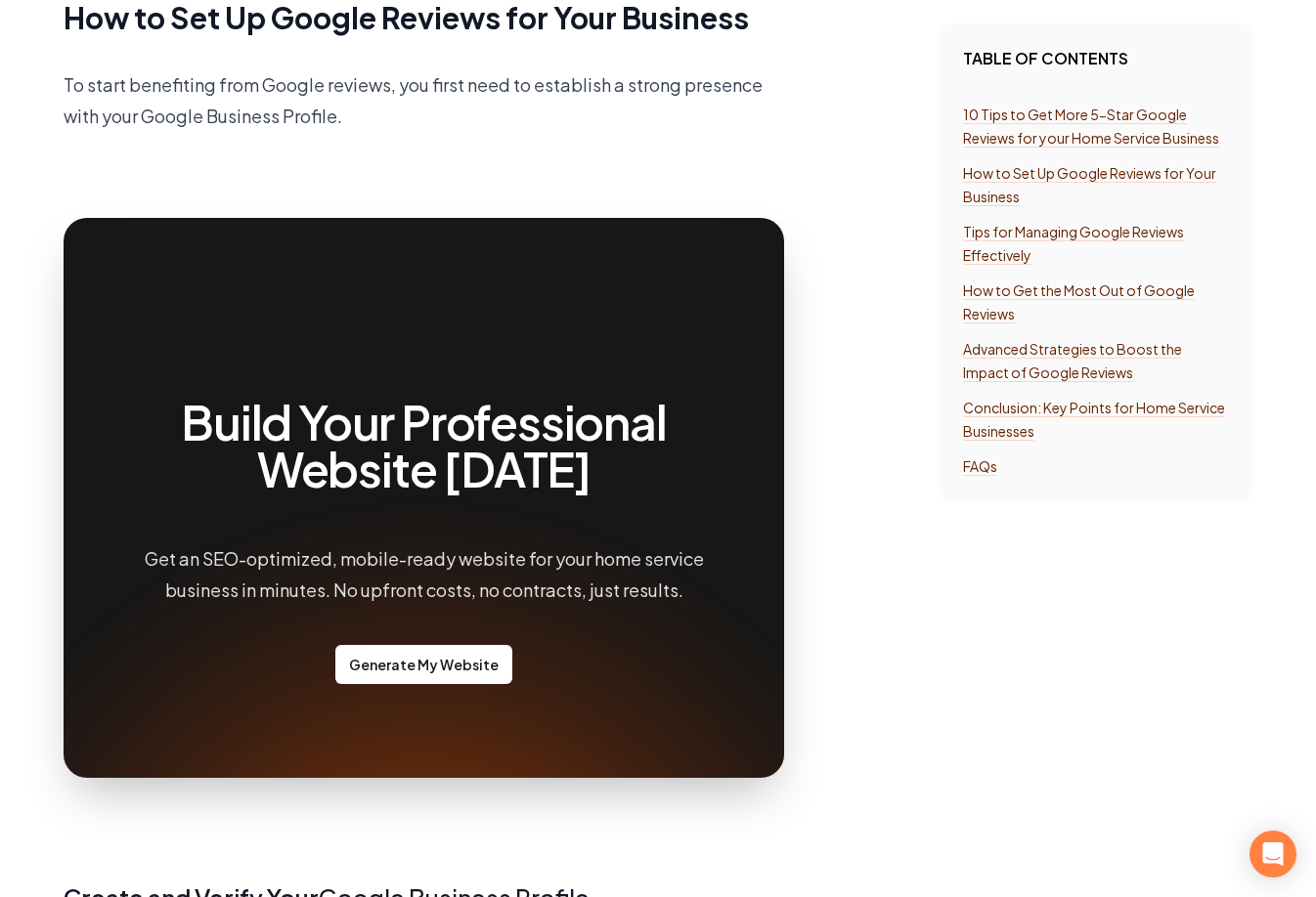
scroll to position [1380, 0]
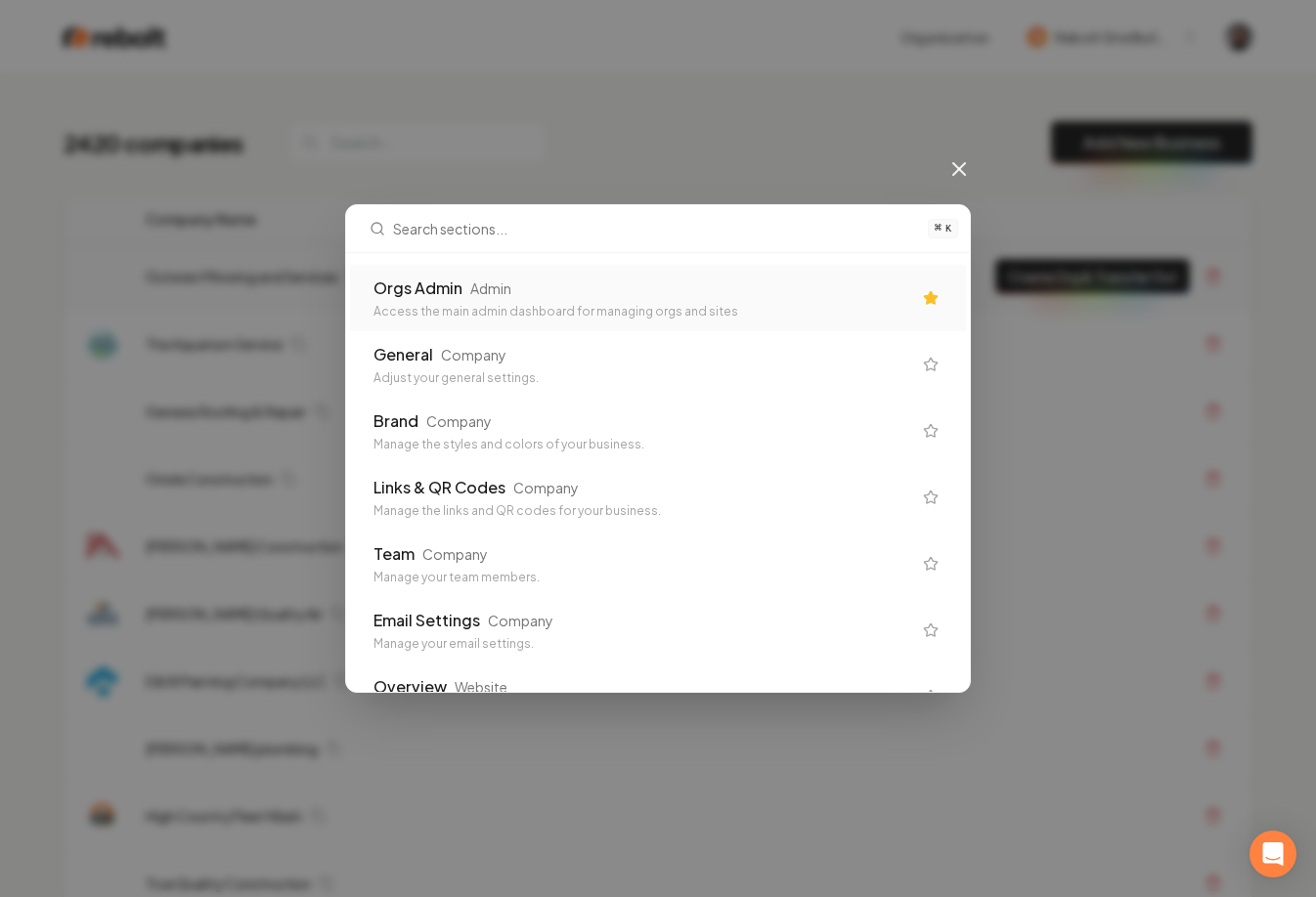
click at [438, 291] on div "Orgs Admin" at bounding box center [418, 289] width 89 height 24
click at [444, 293] on td "Outwest Mowing and Services" at bounding box center [540, 277] width 821 height 67
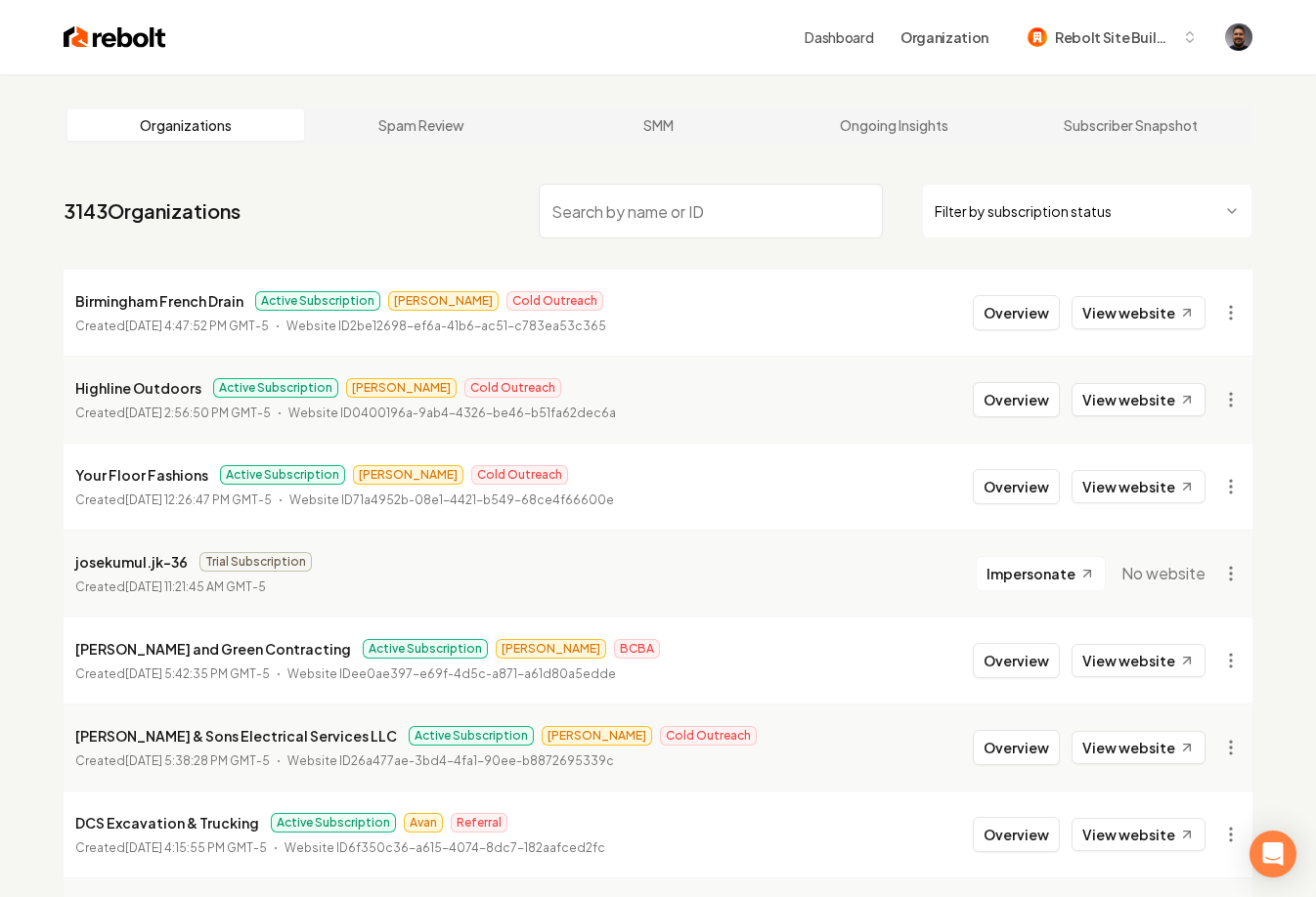
click at [624, 209] on input "search" at bounding box center [710, 211] width 344 height 54
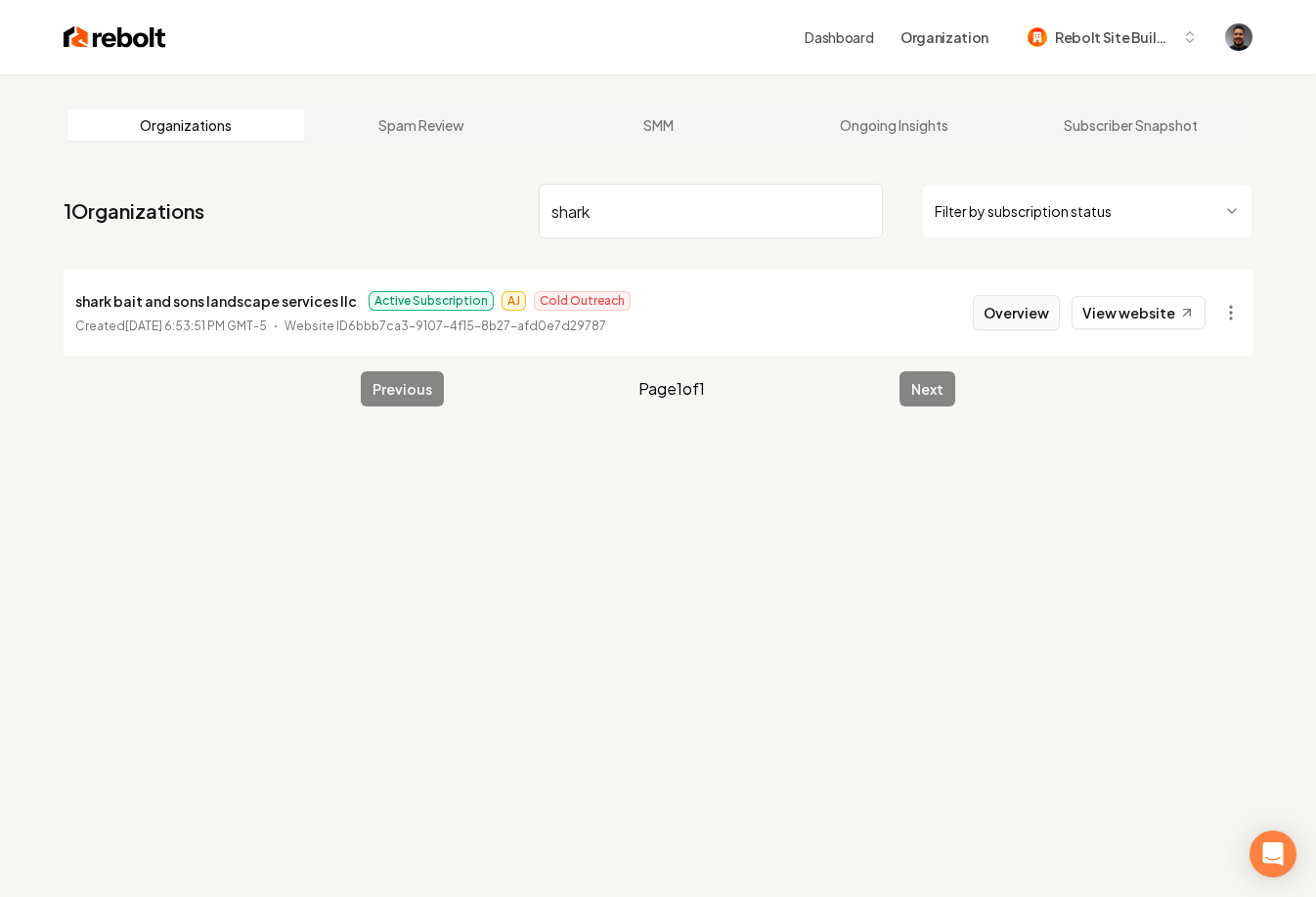
type input "shark"
click at [1009, 309] on button "Overview" at bounding box center [1016, 313] width 87 height 36
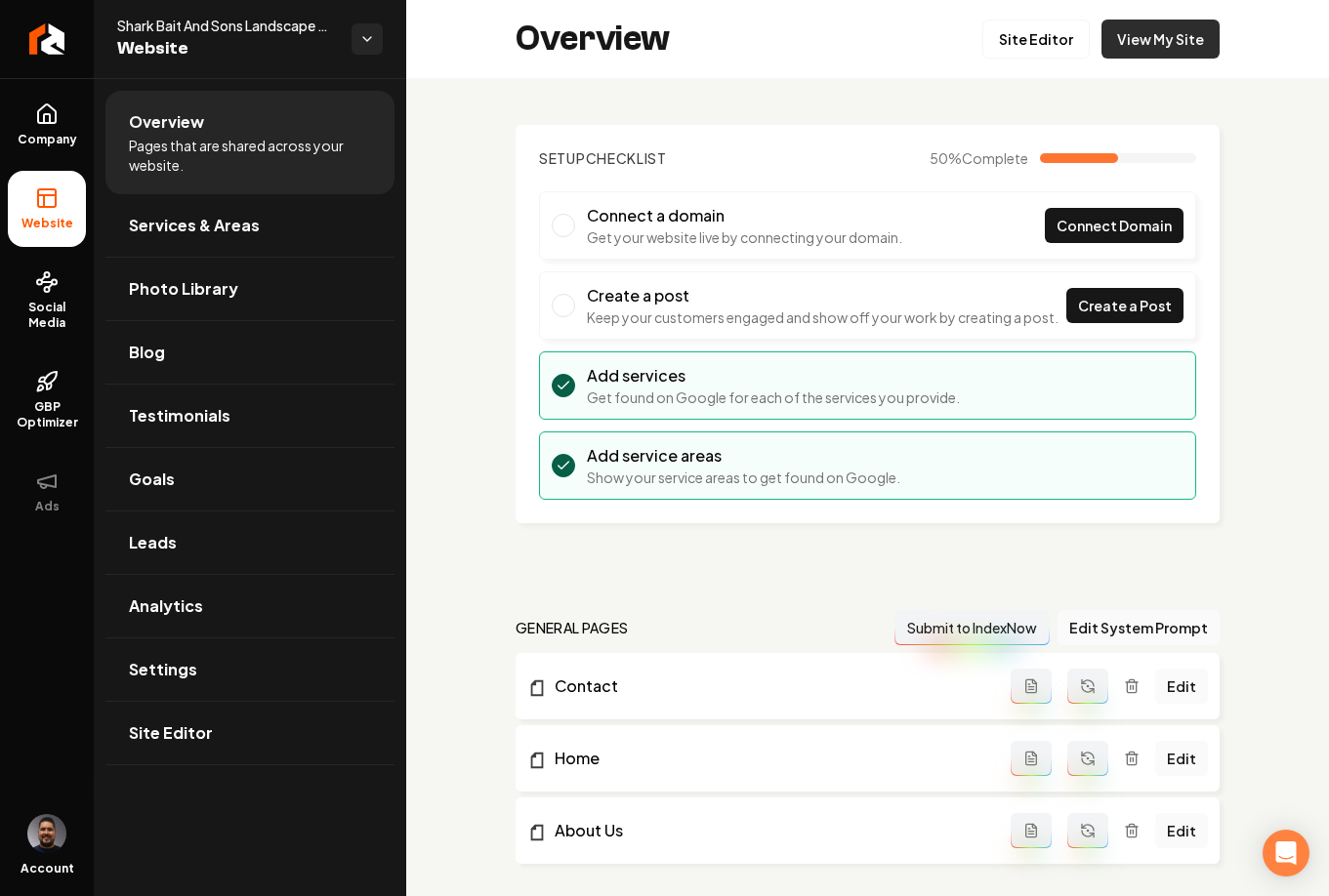
click at [1159, 50] on link "View My Site" at bounding box center [1160, 40] width 119 height 40
